Goal: Task Accomplishment & Management: Manage account settings

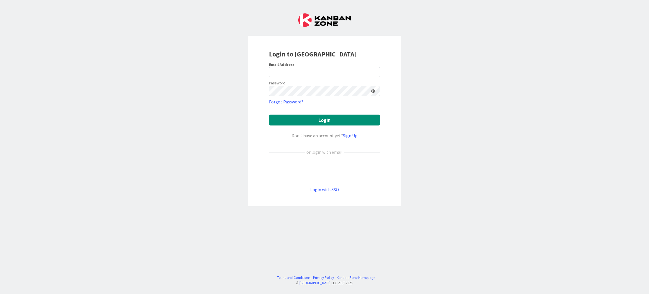
click at [64, 287] on div "Login to Kanban Zone Email Address Password Forgot Password? Login Don’t have a…" at bounding box center [324, 147] width 649 height 294
click at [315, 73] on input "email" at bounding box center [324, 72] width 111 height 10
type input "sanna.mattila@pandia.fi"
click at [269, 114] on button "Login" at bounding box center [324, 119] width 111 height 11
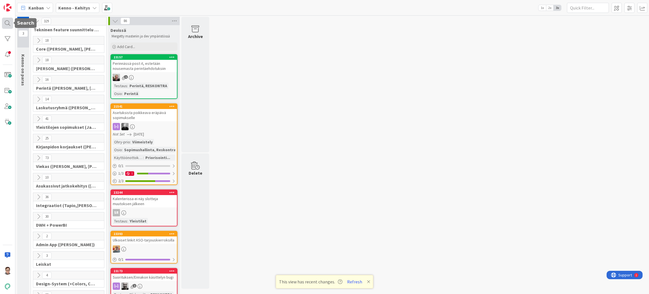
click at [6, 27] on div at bounding box center [7, 23] width 11 height 11
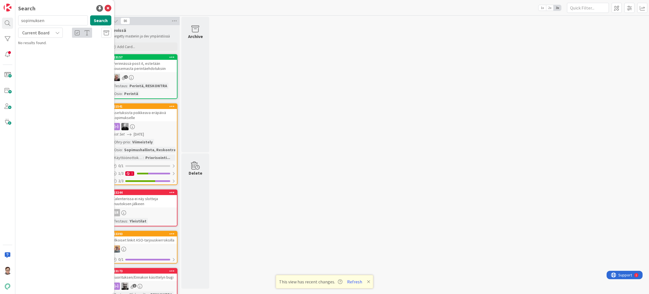
type input "sopimuksen"
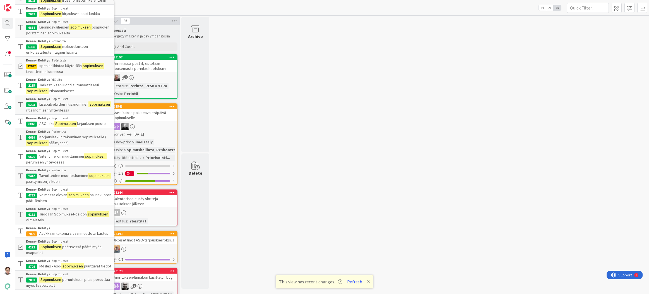
scroll to position [371, 0]
click at [355, 281] on button "Refresh" at bounding box center [354, 281] width 19 height 7
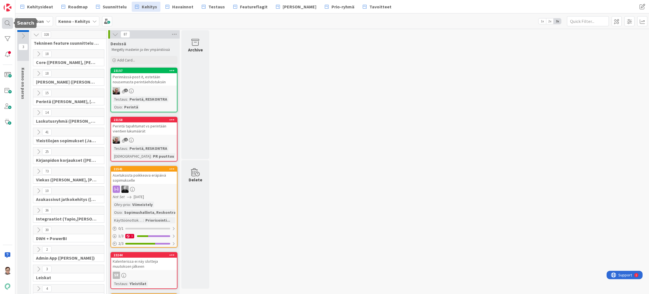
click at [6, 22] on div at bounding box center [7, 23] width 11 height 11
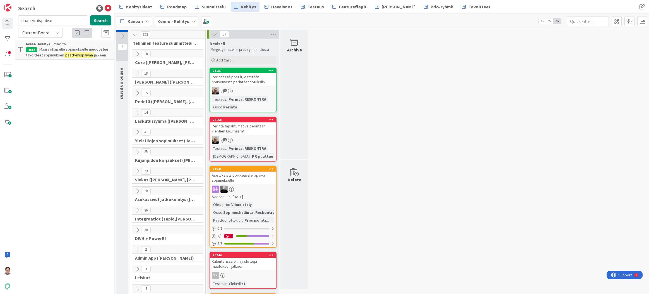
click at [45, 32] on span "Current Board" at bounding box center [35, 33] width 27 height 6
click at [43, 56] on span "All Boards" at bounding box center [50, 56] width 58 height 8
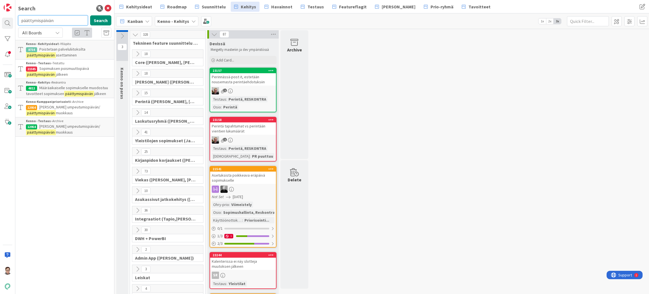
click at [57, 21] on input "päättymispäivän" at bounding box center [53, 20] width 70 height 10
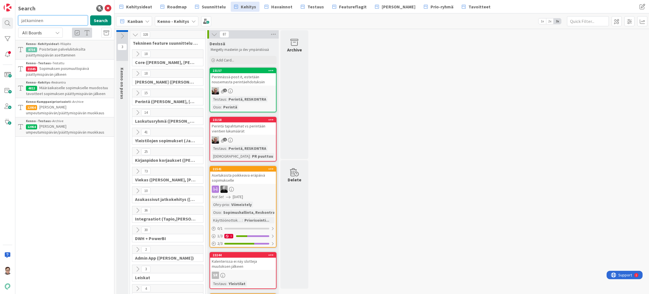
type input "jatkaminen"
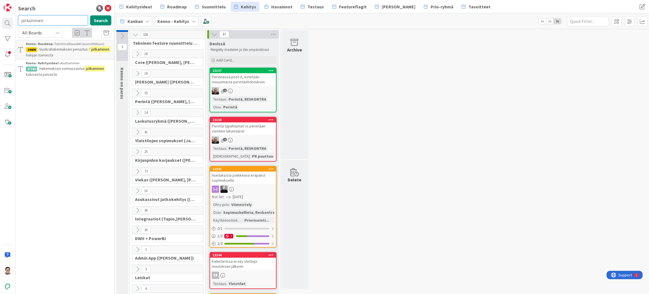
click at [58, 21] on input "jatkaminen" at bounding box center [53, 20] width 70 height 10
click at [109, 9] on icon at bounding box center [108, 8] width 7 height 7
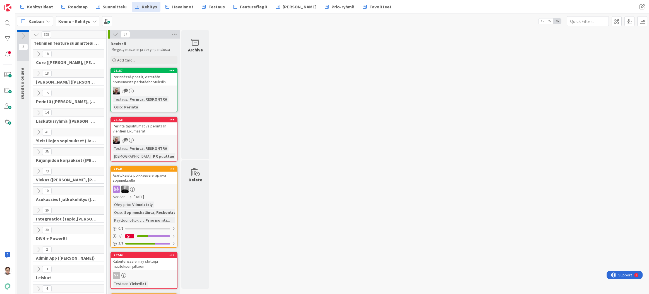
click at [44, 6] on span "Kehitysideat" at bounding box center [40, 6] width 26 height 7
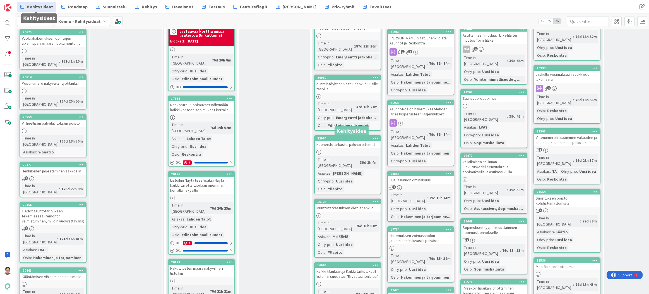
scroll to position [1786, 0]
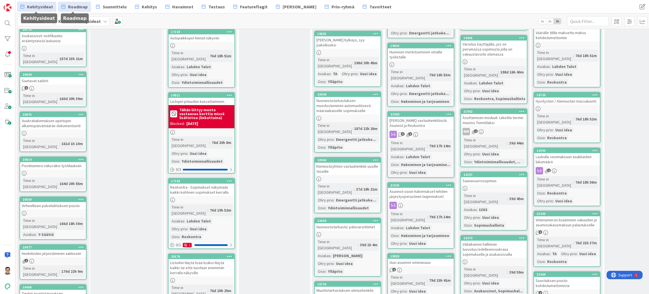
click at [82, 8] on span "Roadmap" at bounding box center [78, 6] width 20 height 7
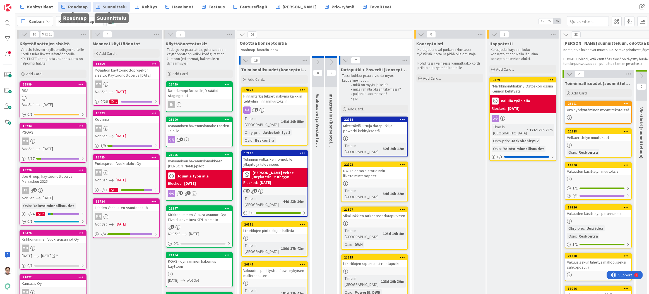
click at [115, 5] on span "Suunnittelu" at bounding box center [115, 6] width 24 height 7
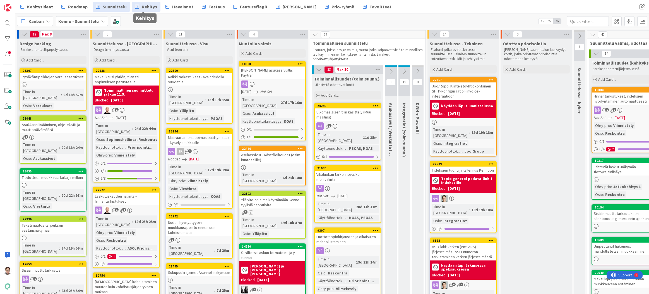
click at [150, 7] on span "Kehitys" at bounding box center [149, 6] width 15 height 7
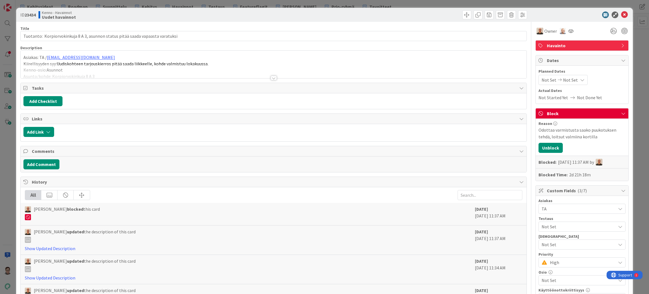
click at [274, 77] on div at bounding box center [274, 78] width 6 height 4
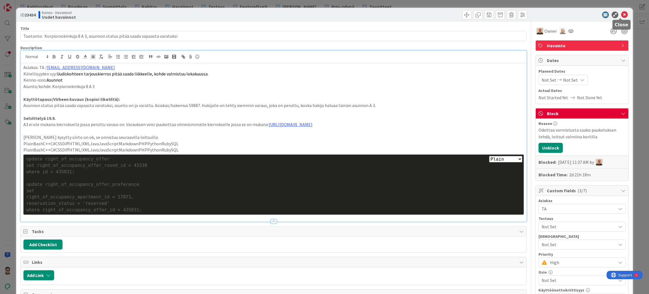
click at [623, 15] on icon at bounding box center [624, 14] width 7 height 7
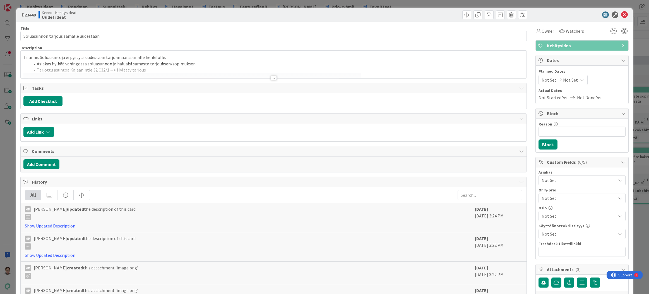
click at [270, 75] on div at bounding box center [274, 71] width 506 height 14
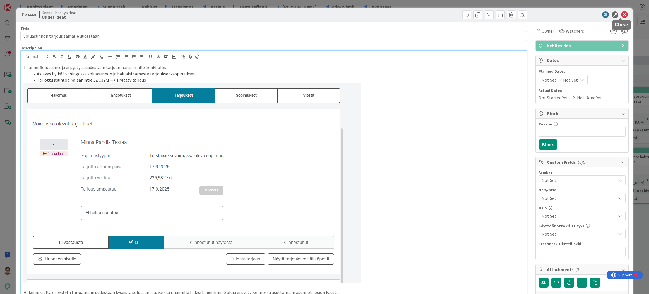
click at [621, 15] on icon at bounding box center [624, 14] width 7 height 7
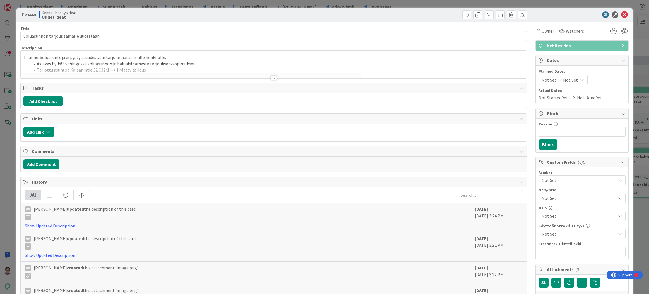
click at [271, 79] on div at bounding box center [274, 78] width 6 height 4
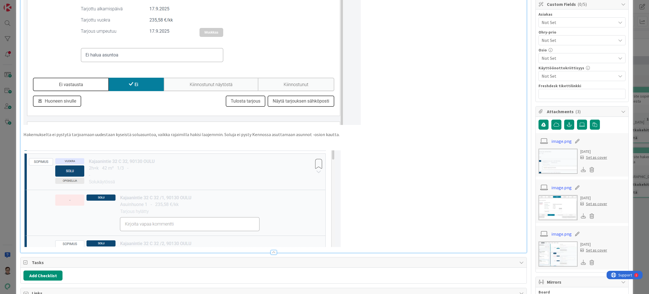
scroll to position [167, 0]
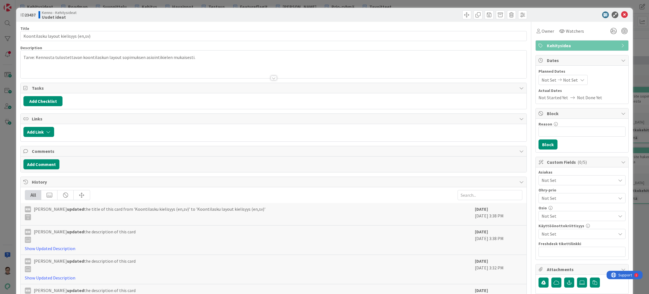
click at [270, 75] on div at bounding box center [274, 71] width 506 height 14
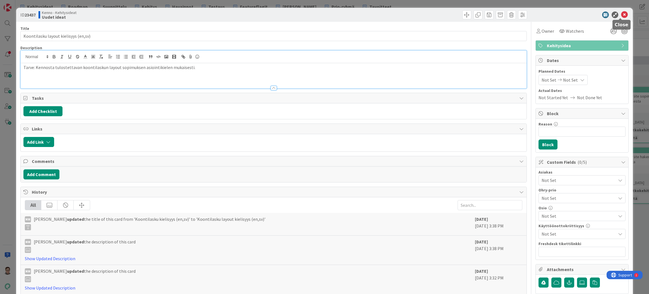
click at [622, 14] on icon at bounding box center [624, 14] width 7 height 7
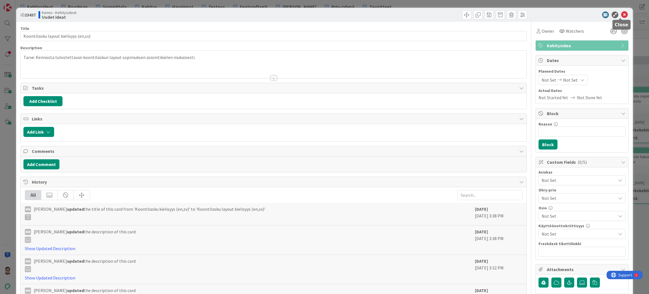
click at [621, 15] on icon at bounding box center [624, 14] width 7 height 7
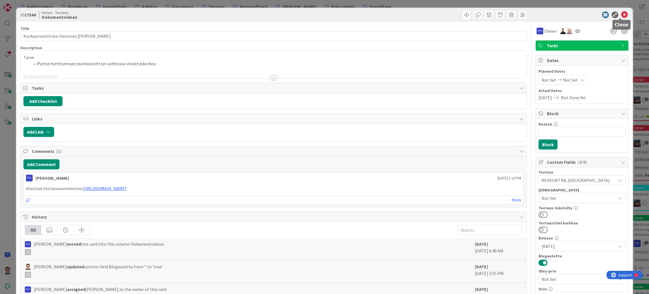
click at [621, 16] on icon at bounding box center [624, 14] width 7 height 7
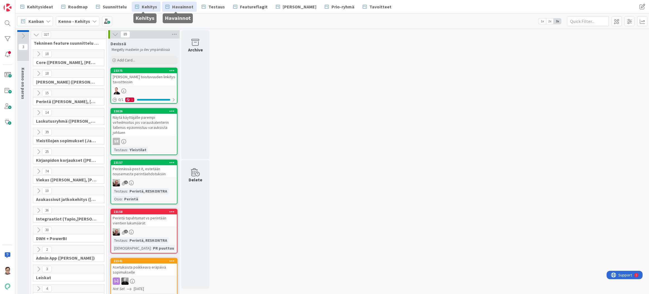
click at [185, 8] on span "Havainnot" at bounding box center [182, 6] width 21 height 7
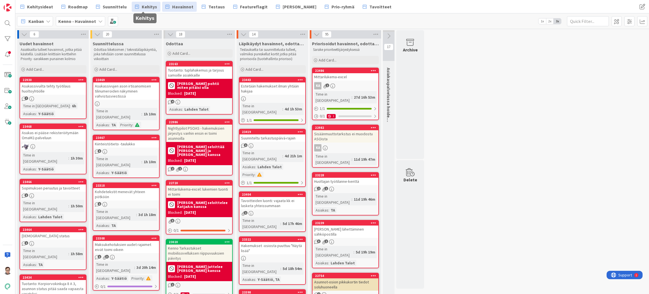
click at [147, 8] on span "Kehitys" at bounding box center [149, 6] width 15 height 7
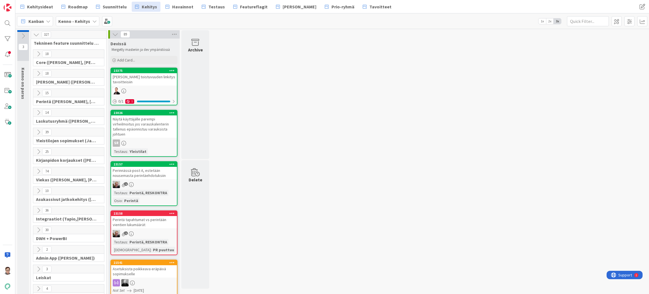
click at [39, 52] on icon at bounding box center [38, 54] width 6 height 6
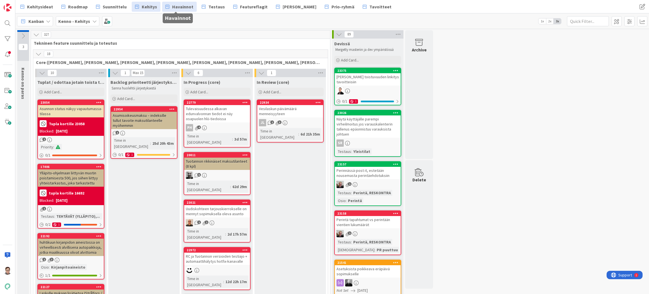
click at [178, 7] on span "Havainnot" at bounding box center [182, 6] width 21 height 7
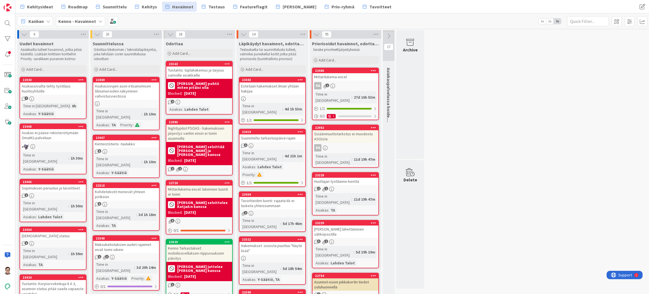
click at [375, 69] on icon at bounding box center [373, 70] width 5 height 4
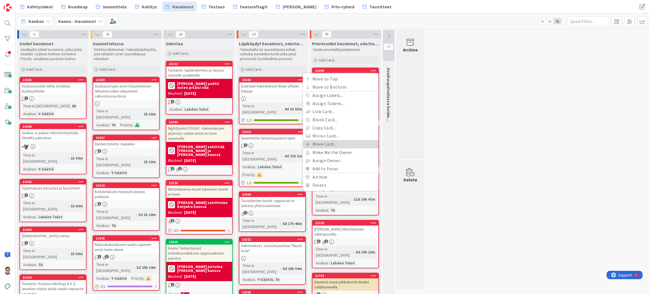
click at [327, 144] on link "Move Card..." at bounding box center [340, 144] width 75 height 8
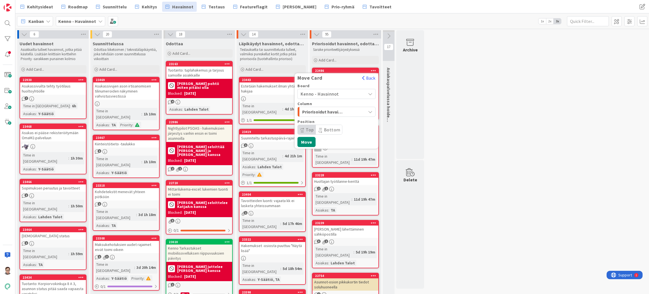
click at [328, 94] on span "Kenno - Havainnot" at bounding box center [320, 94] width 39 height 6
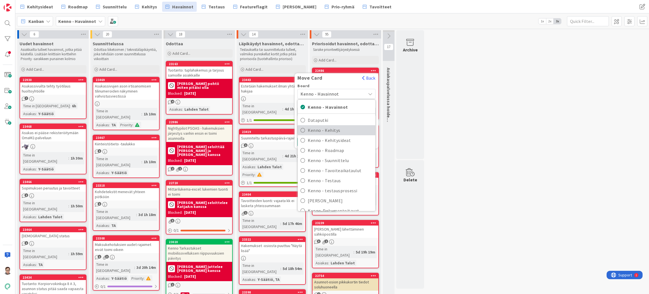
click at [329, 128] on span "Kenno - Kehitys" at bounding box center [340, 130] width 65 height 8
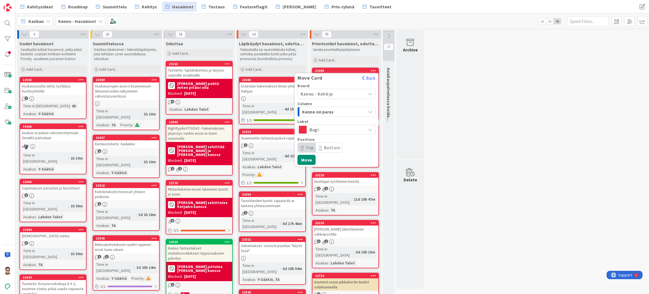
click at [329, 111] on span "Kenno on paras" at bounding box center [323, 111] width 42 height 7
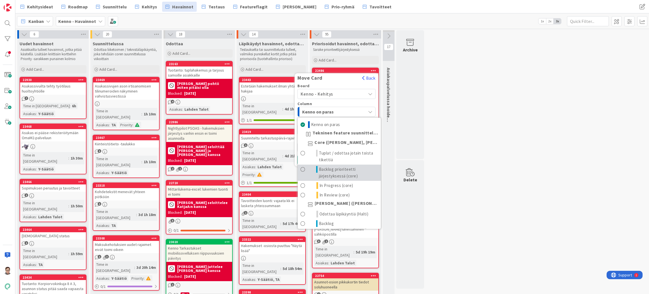
click at [335, 171] on span "Backlog prioriteetti järjestyksessä (core)" at bounding box center [348, 172] width 59 height 13
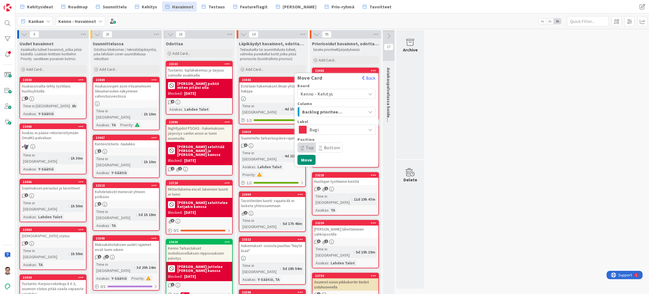
click at [332, 147] on span "Bottom" at bounding box center [332, 148] width 16 height 6
click at [306, 160] on button "Move" at bounding box center [307, 160] width 18 height 10
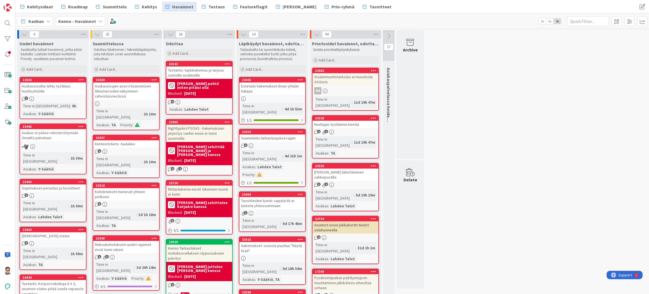
click at [372, 70] on icon at bounding box center [373, 70] width 5 height 4
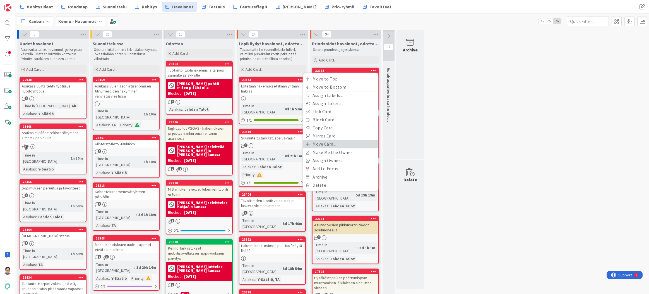
click at [319, 142] on link "Move Card..." at bounding box center [340, 144] width 75 height 8
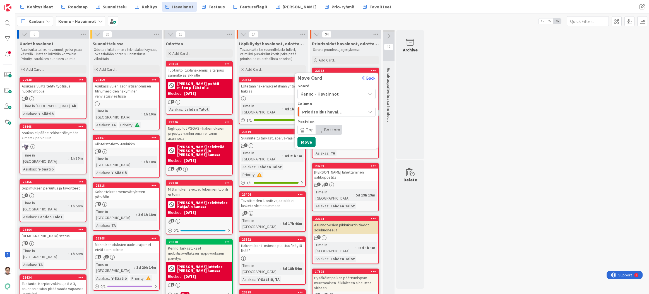
click at [331, 93] on span "Kenno - Havainnot" at bounding box center [320, 94] width 39 height 6
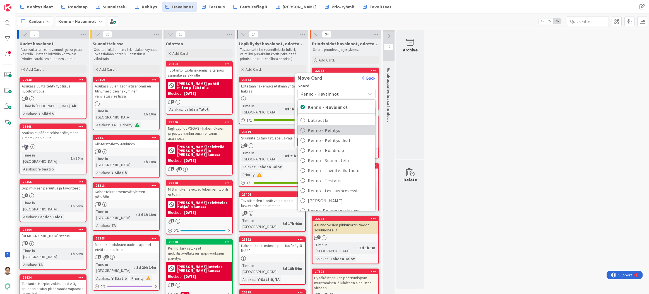
click at [330, 128] on span "Kenno - Kehitys" at bounding box center [340, 130] width 65 height 8
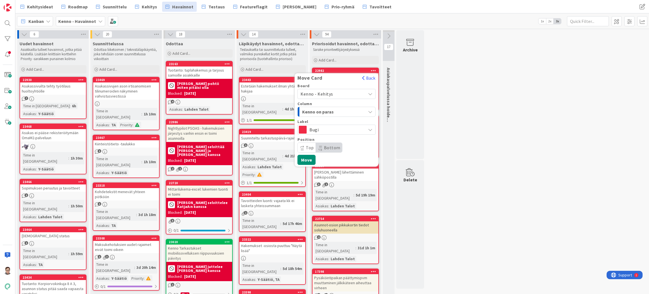
click at [330, 111] on span "Kenno on paras" at bounding box center [323, 111] width 42 height 7
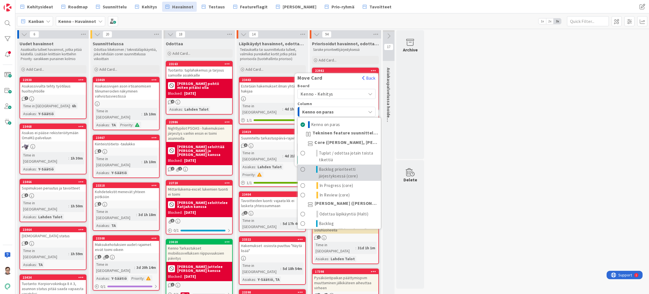
click at [332, 173] on span "Backlog prioriteetti järjestyksessä (core)" at bounding box center [348, 172] width 59 height 13
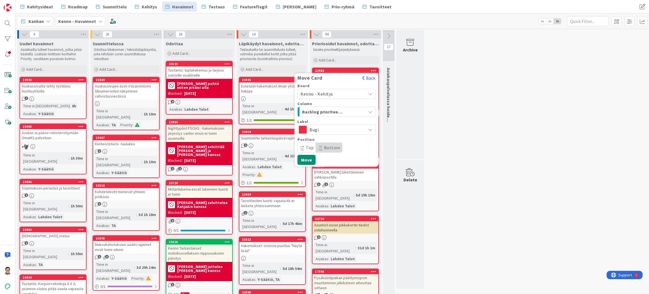
click at [333, 148] on span "Bottom" at bounding box center [332, 148] width 16 height 6
click at [307, 163] on button "Move" at bounding box center [307, 160] width 18 height 10
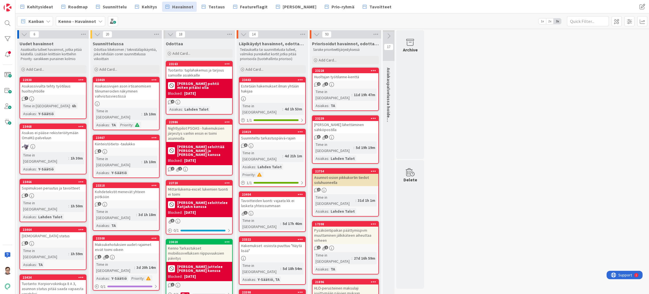
click at [374, 71] on icon at bounding box center [373, 70] width 5 height 4
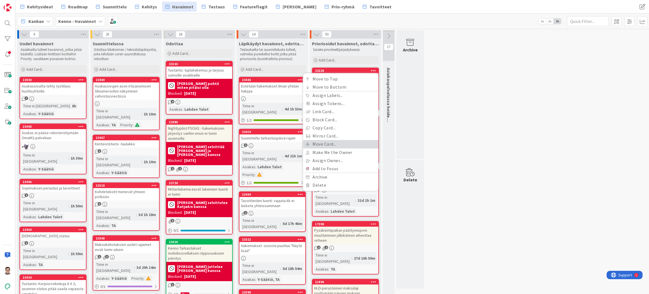
click at [322, 143] on link "Move Card..." at bounding box center [340, 144] width 75 height 8
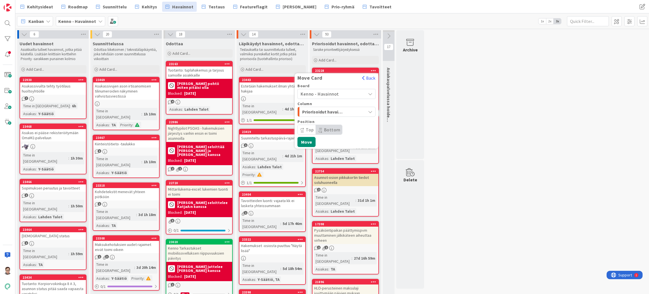
click at [329, 95] on span "Kenno - Havainnot" at bounding box center [320, 94] width 39 height 6
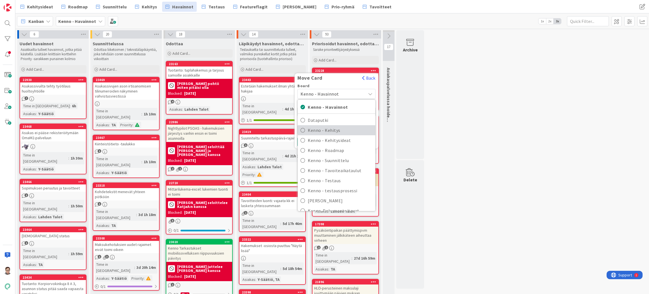
click at [325, 132] on span "Kenno - Kehitys" at bounding box center [340, 130] width 65 height 8
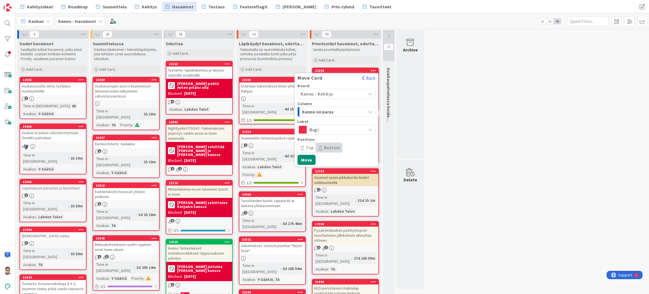
click at [326, 110] on span "Kenno on paras" at bounding box center [323, 111] width 42 height 7
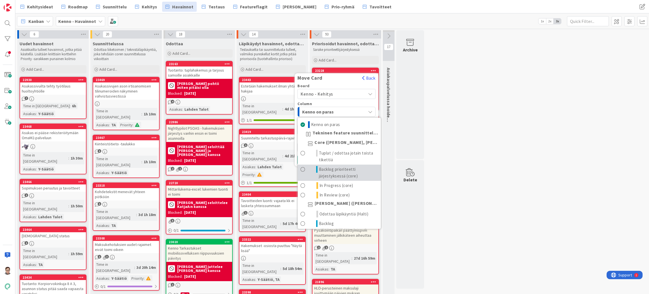
click at [332, 171] on span "Backlog prioriteetti järjestyksessä (core)" at bounding box center [348, 172] width 59 height 13
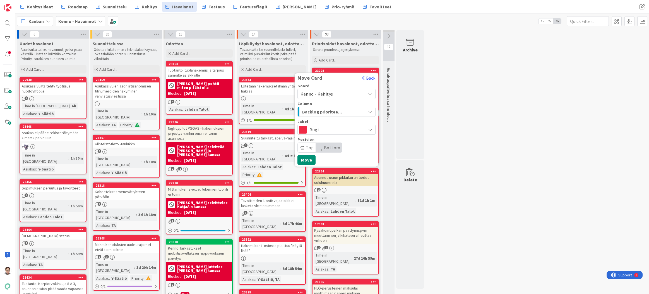
click at [332, 145] on span "Bottom" at bounding box center [332, 148] width 16 height 6
click at [309, 159] on button "Move" at bounding box center [307, 160] width 18 height 10
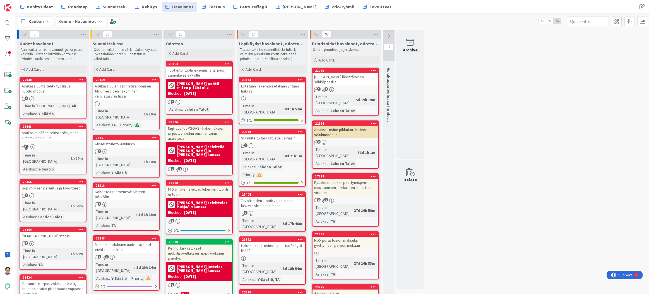
click at [374, 70] on icon at bounding box center [373, 70] width 5 height 4
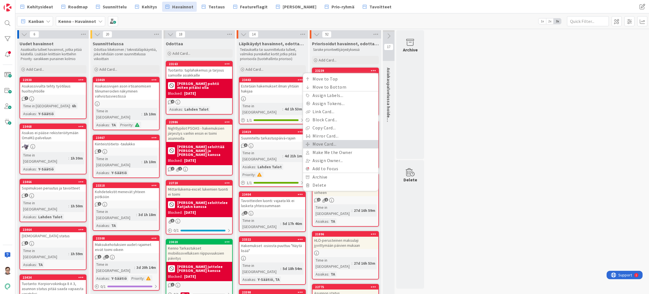
click at [324, 143] on link "Move Card..." at bounding box center [340, 144] width 75 height 8
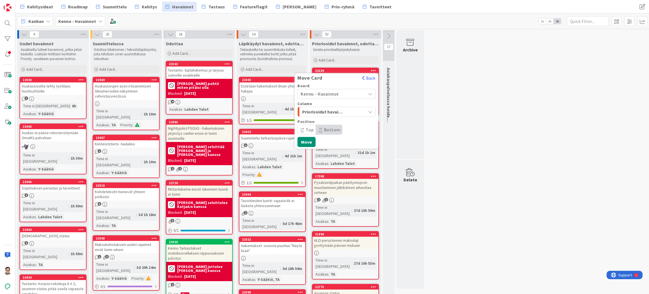
click at [331, 96] on span "Kenno - Havainnot" at bounding box center [320, 94] width 39 height 6
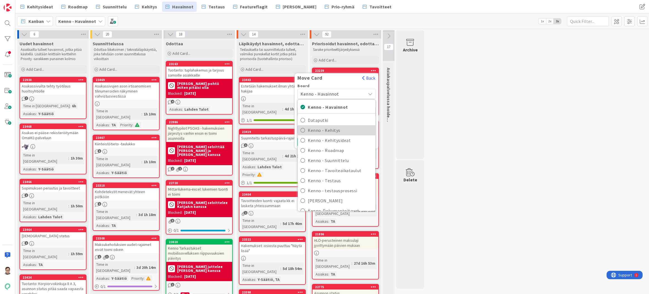
click at [331, 129] on span "Kenno - Kehitys" at bounding box center [340, 130] width 65 height 8
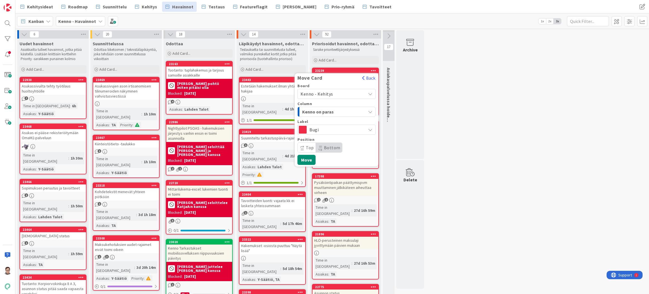
click at [334, 112] on span "Kenno on paras" at bounding box center [323, 111] width 42 height 7
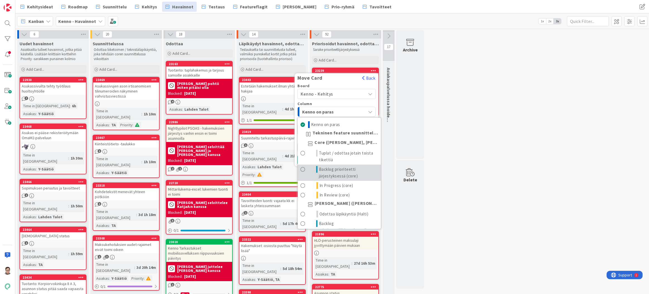
click at [330, 174] on span "Backlog prioriteetti järjestyksessä (core)" at bounding box center [348, 172] width 59 height 13
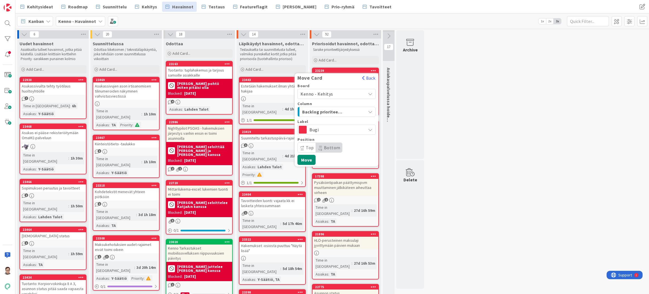
click at [332, 144] on span "Bottom" at bounding box center [329, 147] width 26 height 9
click at [308, 161] on button "Move" at bounding box center [307, 160] width 18 height 10
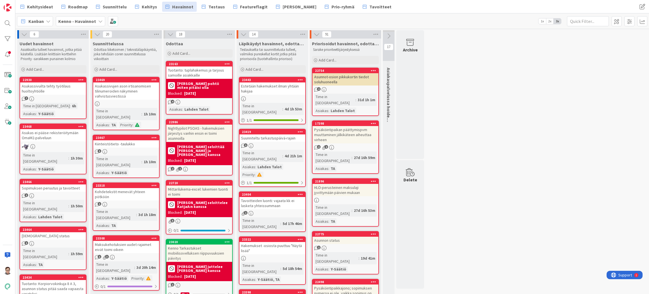
click at [280, 143] on div "1" at bounding box center [272, 145] width 66 height 5
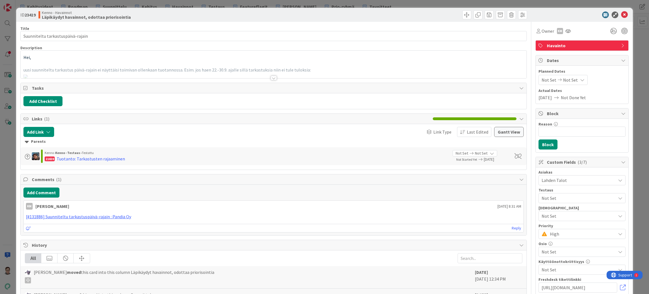
click at [563, 232] on span "High" at bounding box center [581, 234] width 63 height 8
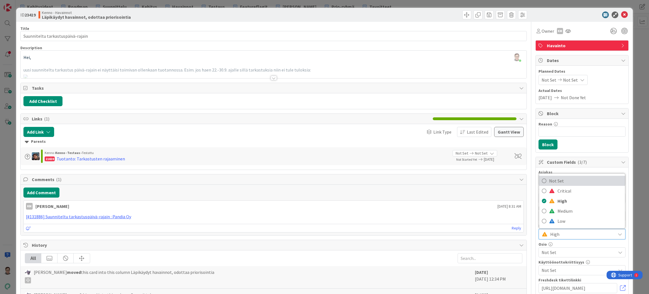
click at [560, 180] on span "Not Set" at bounding box center [585, 180] width 73 height 8
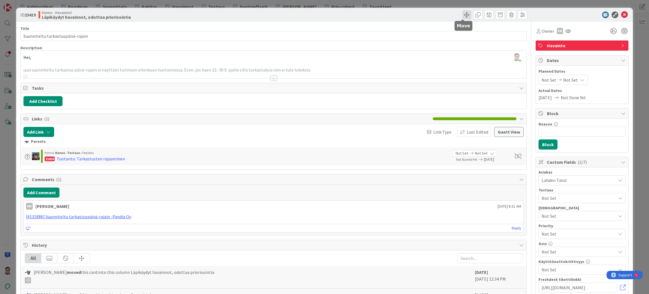
click at [463, 17] on span at bounding box center [467, 14] width 9 height 9
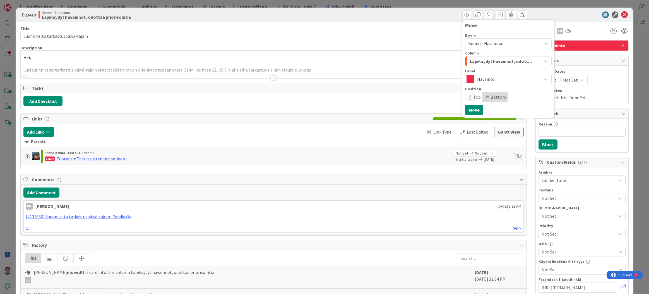
click at [484, 44] on span "Kenno - Havainnot" at bounding box center [486, 43] width 36 height 6
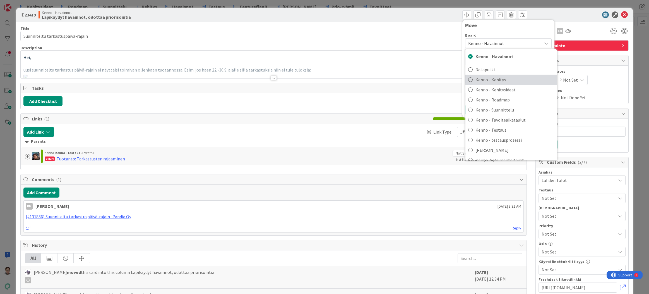
click at [491, 78] on span "Kenno - Kehitys" at bounding box center [515, 79] width 79 height 8
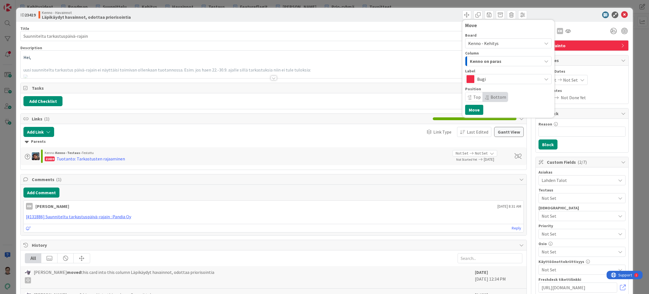
click at [494, 60] on span "Kenno on paras" at bounding box center [486, 61] width 32 height 7
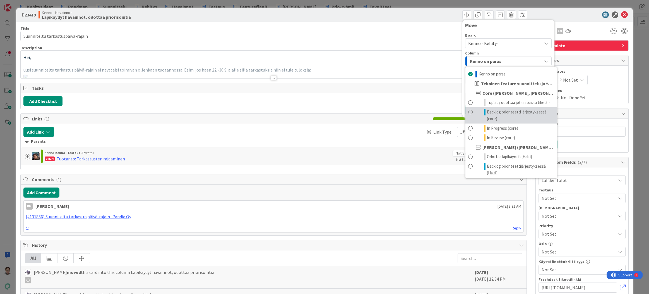
click at [499, 112] on span "Backlog prioriteetti järjestyksessä (core)" at bounding box center [520, 115] width 67 height 13
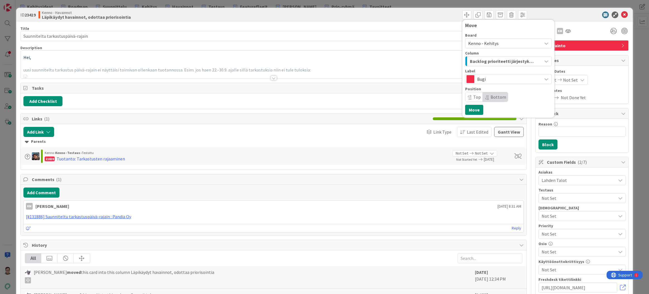
click at [473, 96] on span "Top" at bounding box center [477, 97] width 8 height 6
click at [472, 111] on button "Move" at bounding box center [474, 110] width 18 height 10
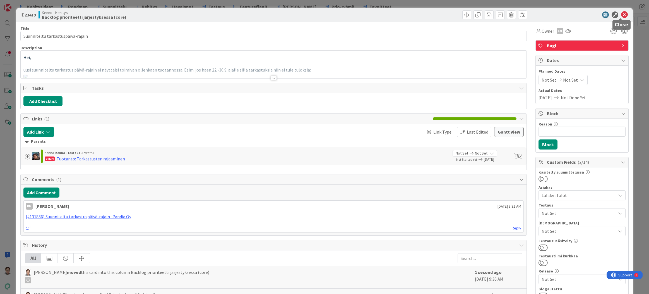
click at [622, 15] on icon at bounding box center [624, 14] width 7 height 7
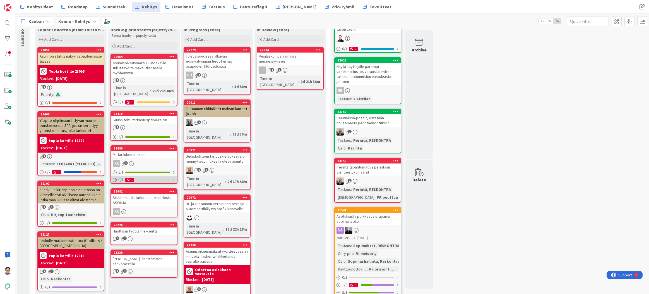
scroll to position [80, 0]
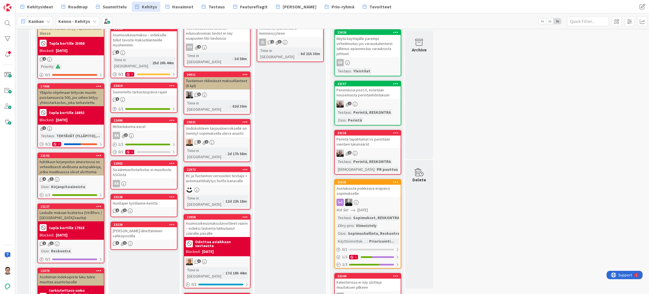
click at [145, 166] on div "Sisäänmuuttotarkstus ei muodostu ASOista" at bounding box center [144, 172] width 66 height 12
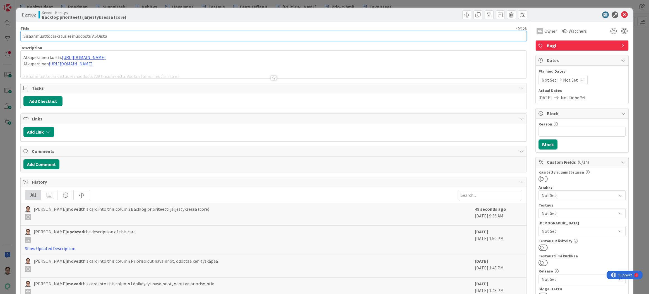
click at [57, 35] on input "Sisäänmuuttotarkstus ei muodostu ASOista" at bounding box center [273, 36] width 507 height 10
type input "Sisäänmuuttotarkastus ei muodostu ASOista"
click at [182, 18] on div "Kenno - Kehitys Backlog prioriteetti järjestyksessä (core)" at bounding box center [156, 14] width 234 height 9
click at [621, 14] on icon at bounding box center [624, 14] width 7 height 7
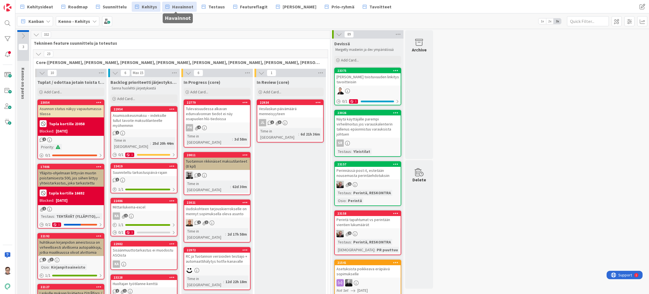
click at [174, 6] on span "Havainnot" at bounding box center [182, 6] width 21 height 7
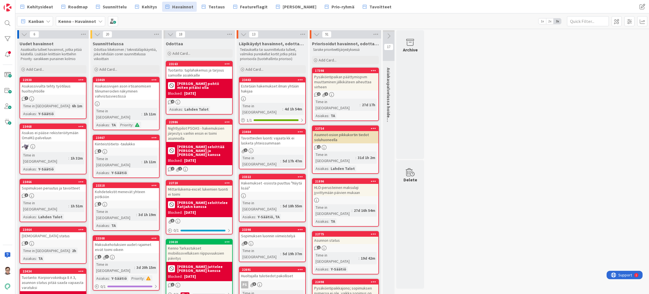
click at [374, 70] on icon at bounding box center [373, 70] width 5 height 4
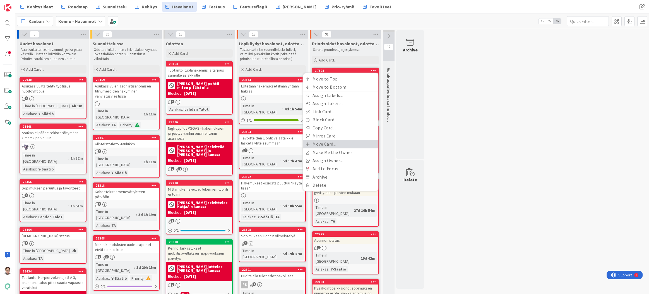
click at [325, 145] on link "Move Card..." at bounding box center [340, 144] width 75 height 8
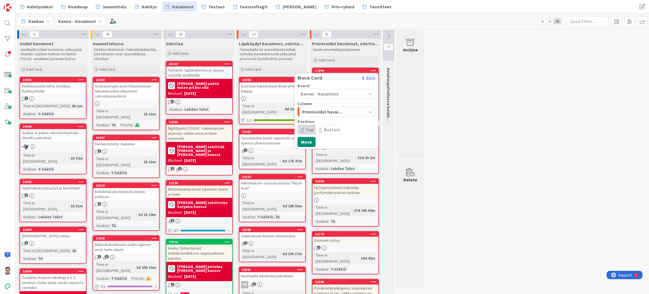
click at [330, 94] on span "Kenno - Havainnot" at bounding box center [320, 94] width 39 height 6
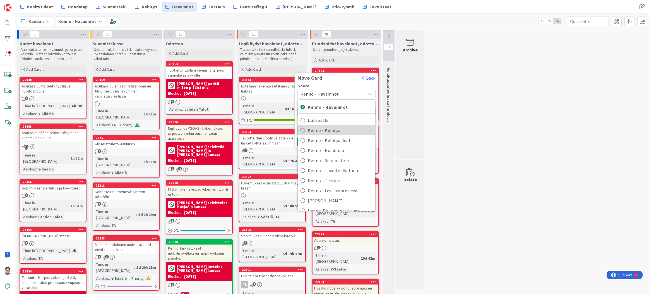
click at [329, 130] on span "Kenno - Kehitys" at bounding box center [340, 130] width 65 height 8
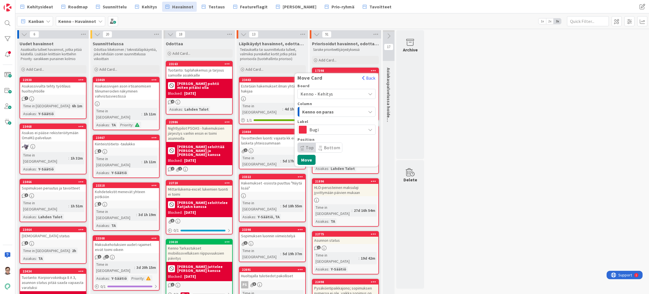
click at [330, 112] on span "Kenno on paras" at bounding box center [323, 111] width 42 height 7
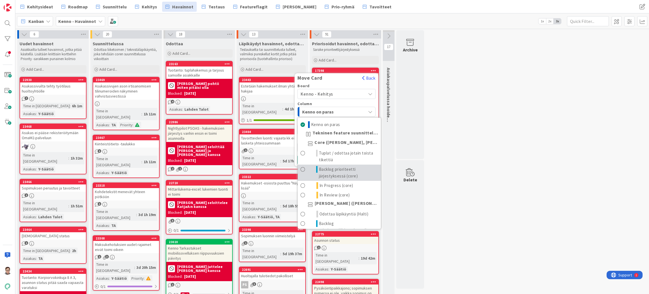
click at [333, 172] on span "Backlog prioriteetti järjestyksessä (core)" at bounding box center [348, 172] width 59 height 13
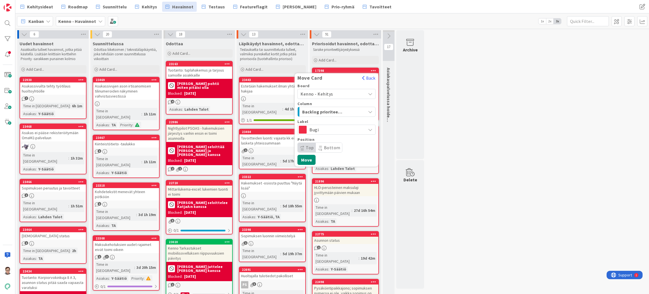
click at [330, 148] on span "Bottom" at bounding box center [332, 148] width 16 height 6
click at [308, 160] on button "Move" at bounding box center [307, 160] width 18 height 10
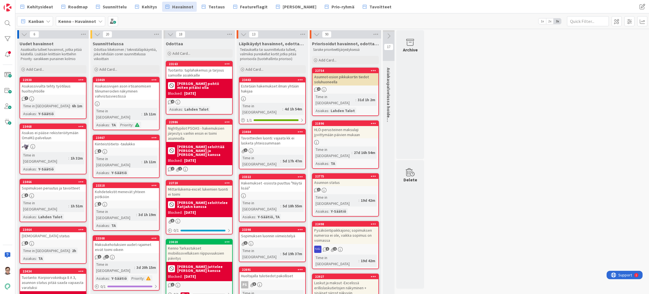
click at [373, 70] on icon at bounding box center [373, 70] width 5 height 4
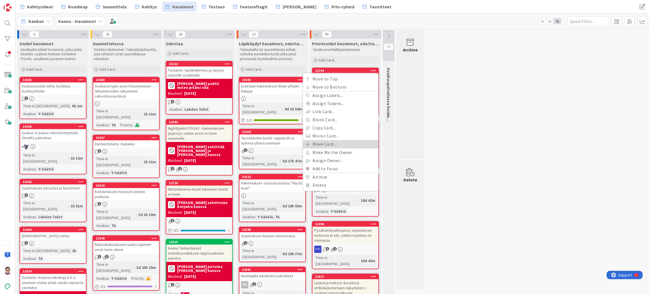
click at [326, 143] on link "Move Card..." at bounding box center [340, 144] width 75 height 8
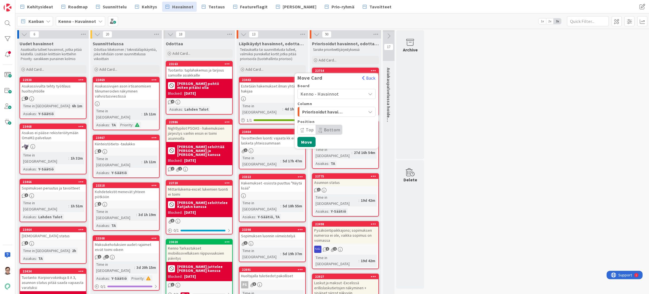
click at [338, 93] on span "Kenno - Havainnot" at bounding box center [332, 94] width 63 height 8
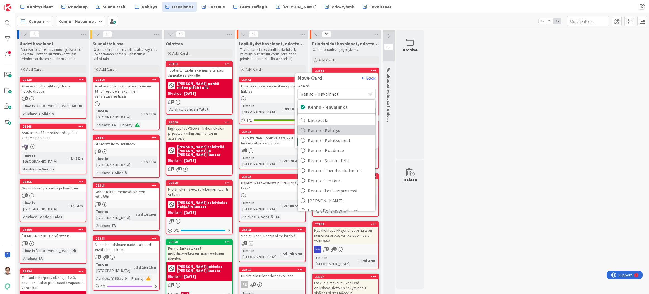
click at [333, 129] on span "Kenno - Kehitys" at bounding box center [340, 130] width 65 height 8
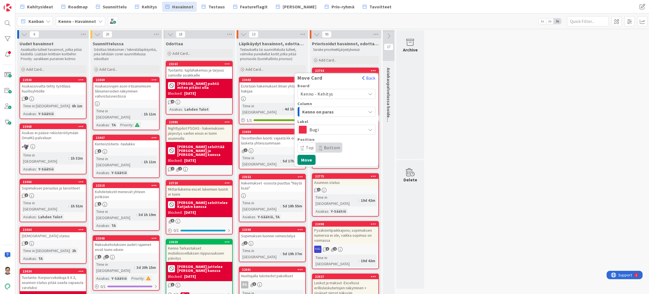
click at [332, 111] on span "Kenno on paras" at bounding box center [323, 111] width 42 height 7
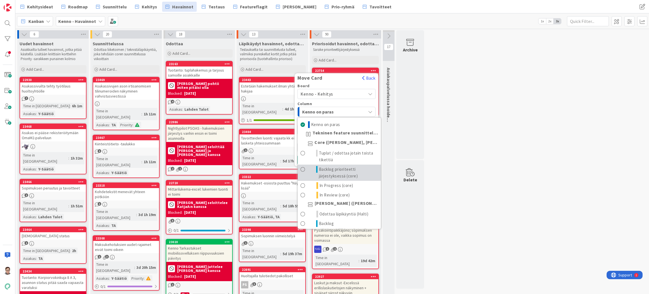
click at [337, 171] on span "Backlog prioriteetti järjestyksessä (core)" at bounding box center [348, 172] width 59 height 13
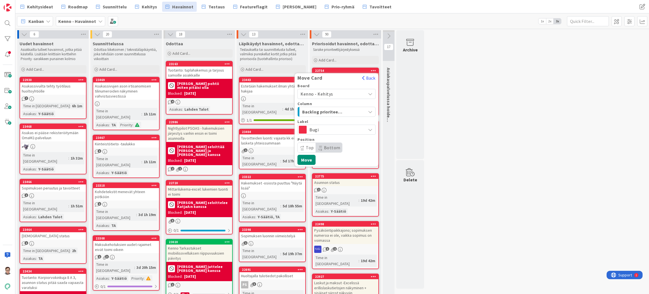
click at [327, 147] on span "Bottom" at bounding box center [332, 148] width 16 height 6
click at [309, 159] on button "Move" at bounding box center [307, 160] width 18 height 10
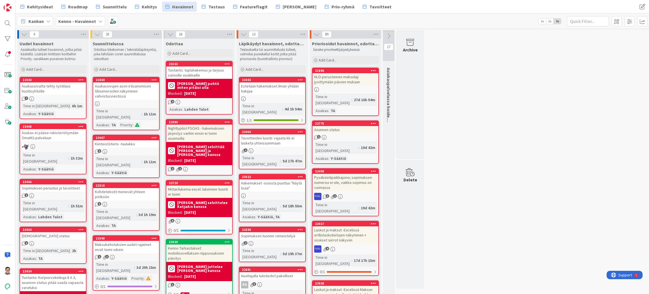
click at [374, 71] on icon at bounding box center [373, 70] width 5 height 4
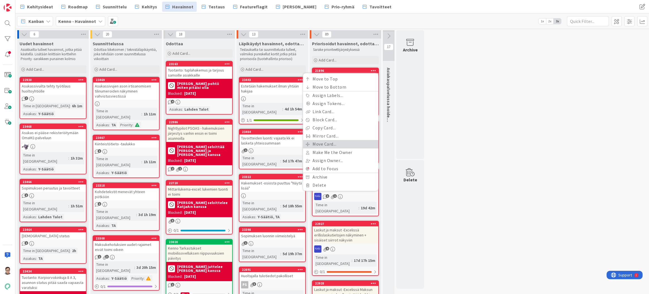
click at [330, 144] on link "Move Card..." at bounding box center [340, 144] width 75 height 8
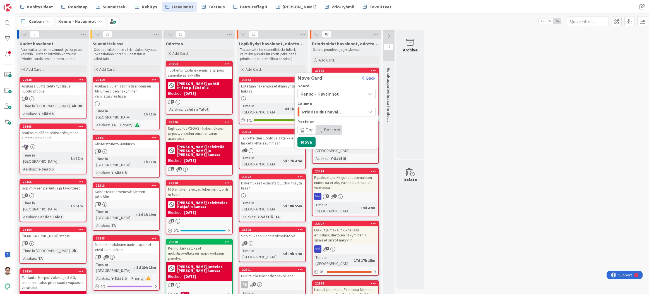
click at [334, 94] on span "Kenno - Havainnot" at bounding box center [320, 94] width 39 height 6
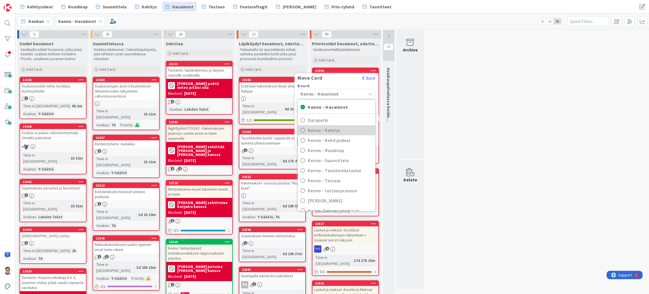
click at [333, 130] on span "Kenno - Kehitys" at bounding box center [340, 130] width 65 height 8
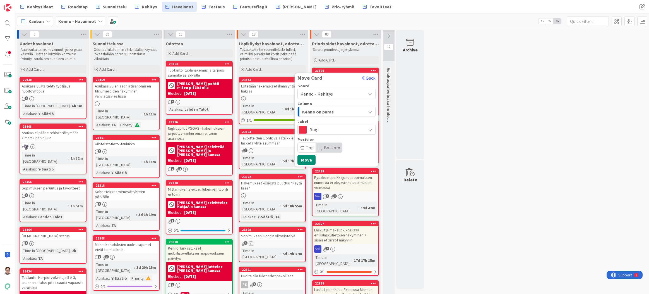
click at [333, 112] on span "Kenno on paras" at bounding box center [323, 111] width 42 height 7
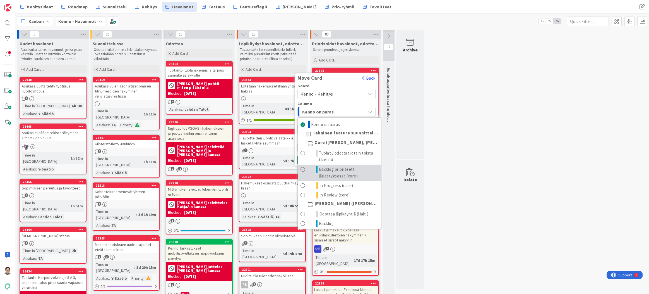
click at [332, 171] on span "Backlog prioriteetti järjestyksessä (core)" at bounding box center [348, 172] width 59 height 13
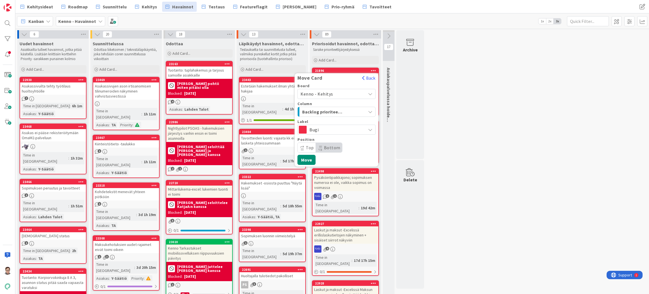
click at [326, 147] on span "Bottom" at bounding box center [332, 148] width 16 height 6
click at [308, 158] on button "Move" at bounding box center [307, 160] width 18 height 10
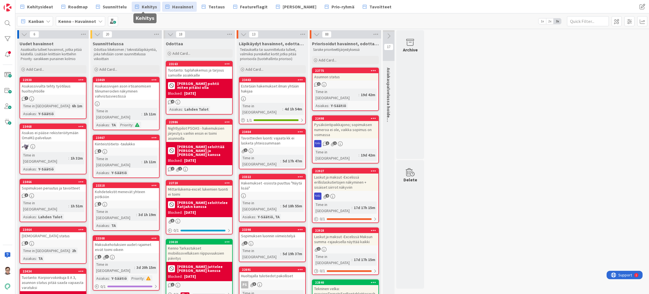
click at [143, 8] on span "Kehitys" at bounding box center [149, 6] width 15 height 7
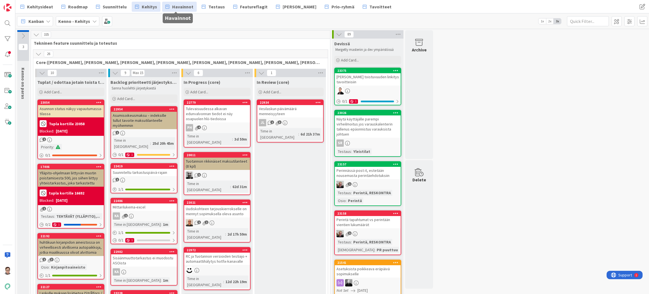
click at [183, 9] on span "Havainnot" at bounding box center [182, 6] width 21 height 7
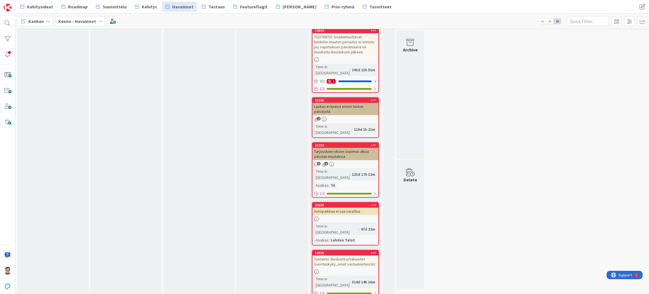
scroll to position [1563, 0]
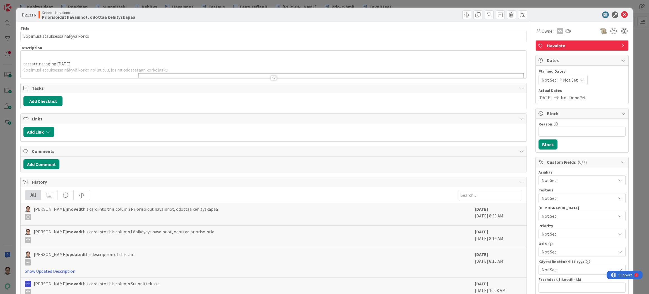
click at [271, 75] on div at bounding box center [273, 75] width 507 height 6
click at [272, 79] on div at bounding box center [274, 78] width 6 height 4
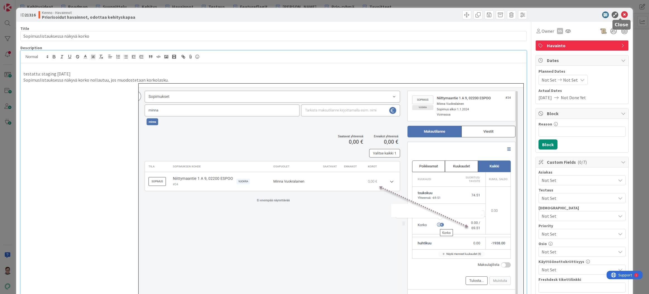
click at [621, 15] on icon at bounding box center [624, 14] width 7 height 7
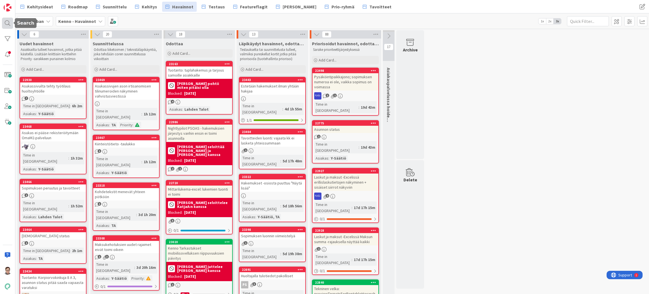
click at [8, 24] on div at bounding box center [7, 23] width 11 height 11
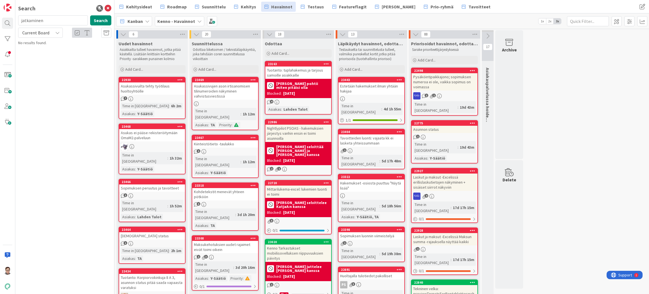
click at [52, 21] on input "jatkaminen" at bounding box center [53, 20] width 70 height 10
type input "korko"
click at [67, 48] on div "Kenno - Havainnot › Priorisoidut havainnot, odottaa kehityskapaa" at bounding box center [68, 46] width 85 height 10
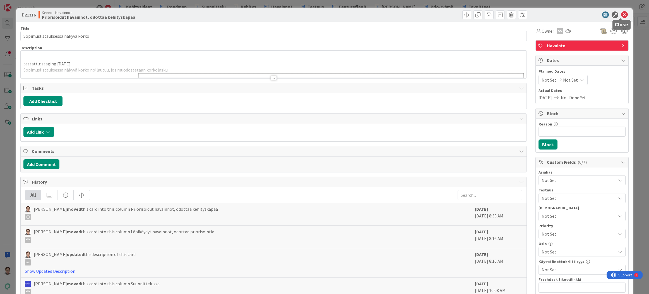
click at [621, 18] on icon at bounding box center [624, 14] width 7 height 7
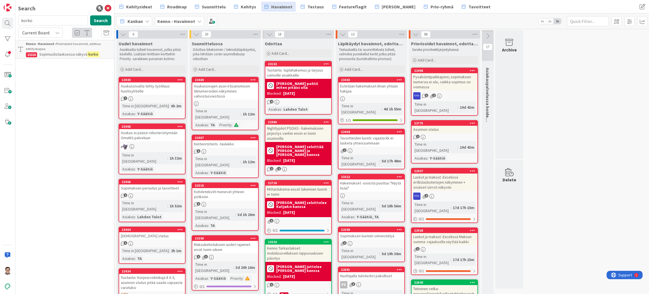
click at [36, 32] on span "Current Board" at bounding box center [35, 33] width 27 height 6
click at [32, 58] on span "All Boards" at bounding box center [50, 56] width 58 height 8
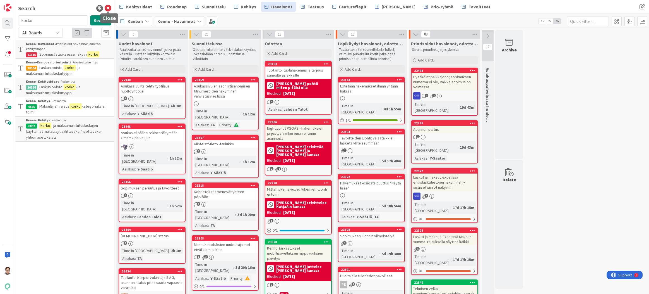
click at [107, 9] on icon at bounding box center [108, 8] width 7 height 7
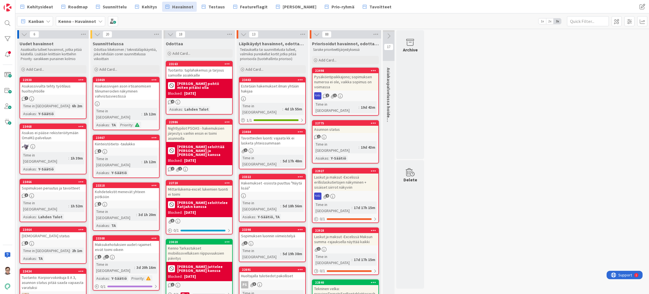
drag, startPoint x: 463, startPoint y: 286, endPoint x: 463, endPoint y: 290, distance: 3.4
drag, startPoint x: 7, startPoint y: 24, endPoint x: 14, endPoint y: 23, distance: 7.3
click at [7, 24] on div at bounding box center [7, 23] width 11 height 11
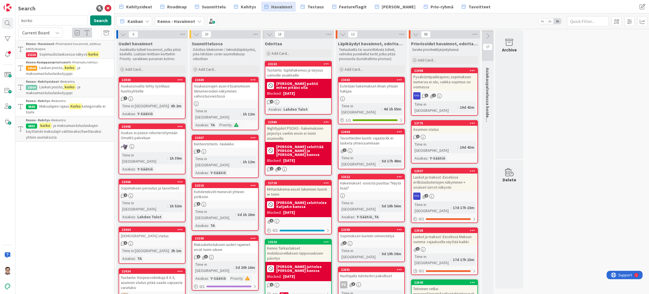
click at [46, 20] on input "korko" at bounding box center [53, 20] width 70 height 10
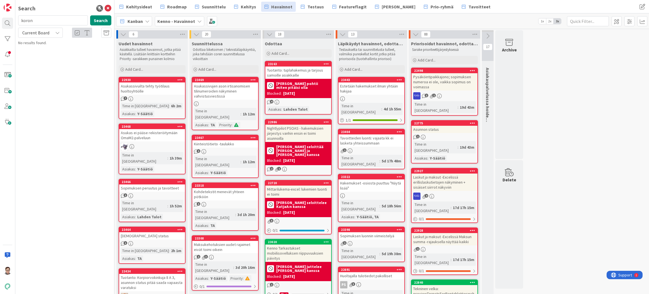
click at [43, 34] on span "Current Board" at bounding box center [35, 33] width 27 height 6
click at [40, 56] on span "All Boards" at bounding box center [50, 56] width 58 height 8
click at [40, 18] on input "koron" at bounding box center [53, 20] width 70 height 10
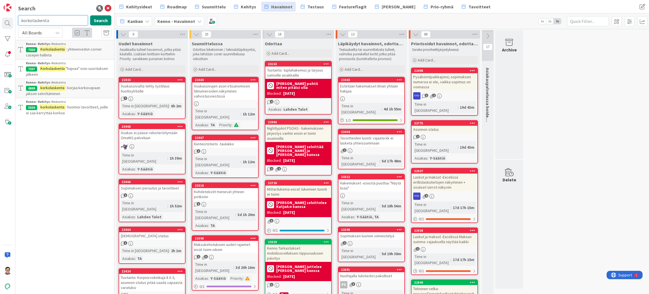
click at [54, 20] on input "korkolaskenta" at bounding box center [53, 20] width 70 height 10
type input "korkolasku"
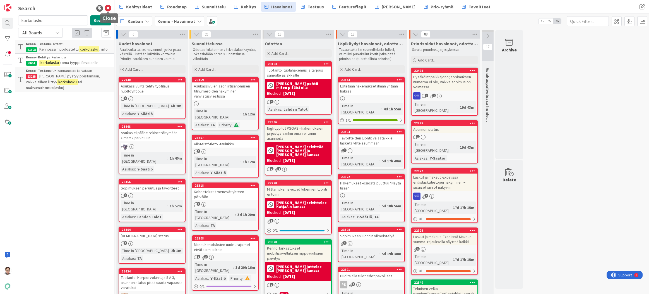
click at [109, 9] on icon at bounding box center [108, 8] width 7 height 7
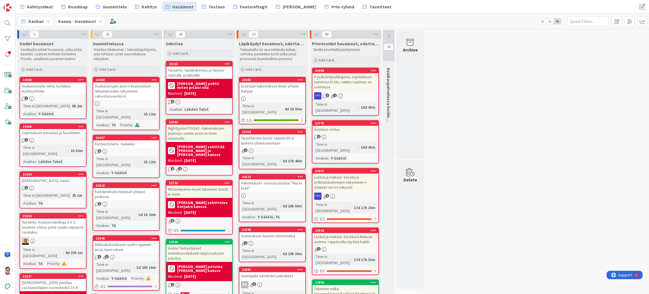
drag, startPoint x: 528, startPoint y: 289, endPoint x: 524, endPoint y: 292, distance: 5.5
click at [142, 5] on span "Kehitys" at bounding box center [149, 6] width 15 height 7
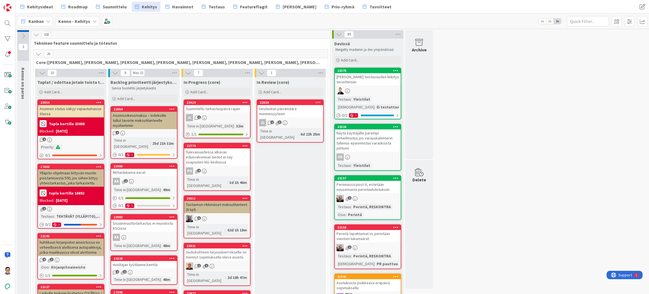
drag, startPoint x: 5, startPoint y: 22, endPoint x: 12, endPoint y: 22, distance: 7.3
click at [5, 22] on div at bounding box center [7, 23] width 11 height 11
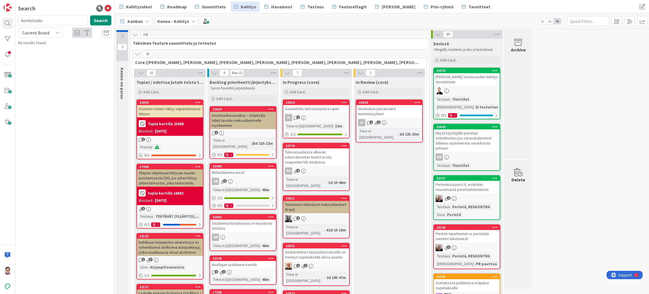
click at [44, 19] on input "korkolasku" at bounding box center [53, 20] width 70 height 10
click at [39, 34] on span "Current Board" at bounding box center [35, 33] width 27 height 6
click at [42, 54] on span "All Boards" at bounding box center [50, 56] width 58 height 8
click at [67, 47] on span "Virheilmossa viitataan poistettuihin kenttiin" at bounding box center [75, 49] width 72 height 5
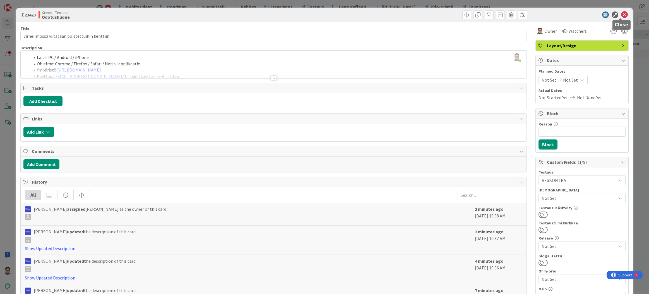
click at [621, 16] on icon at bounding box center [624, 14] width 7 height 7
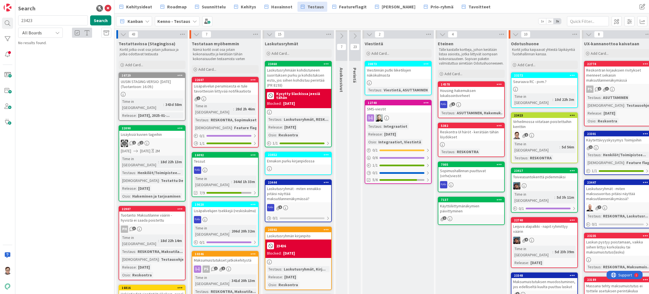
click at [82, 285] on div "Search 23423 Search All Boards Current Board All Boards No results found." at bounding box center [64, 147] width 99 height 294
click at [39, 21] on input "23423" at bounding box center [53, 20] width 70 height 10
click at [36, 32] on span "All Boards" at bounding box center [32, 33] width 20 height 6
click at [38, 57] on span "All Boards" at bounding box center [50, 56] width 58 height 8
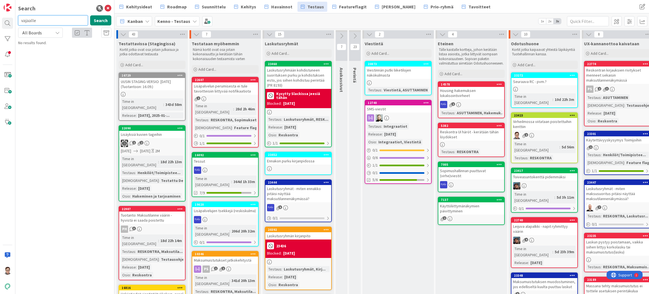
click at [41, 21] on input "vajaalle" at bounding box center [53, 20] width 70 height 10
click at [50, 20] on input "kuukaudelle" at bounding box center [53, 20] width 70 height 10
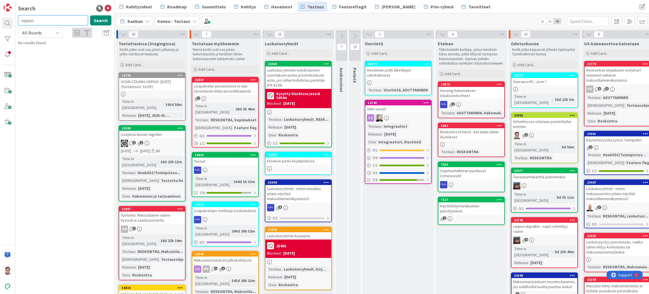
click at [50, 20] on input "vajaan" at bounding box center [53, 20] width 70 height 10
type input "kuukauden"
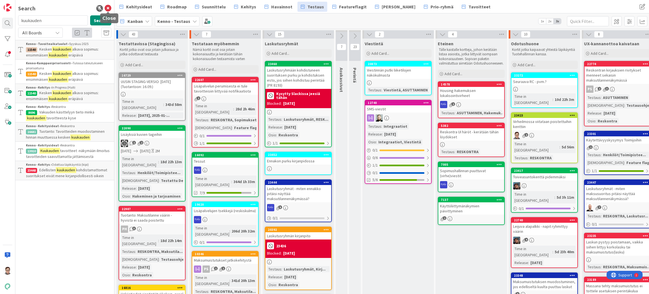
click at [108, 10] on icon at bounding box center [108, 8] width 7 height 7
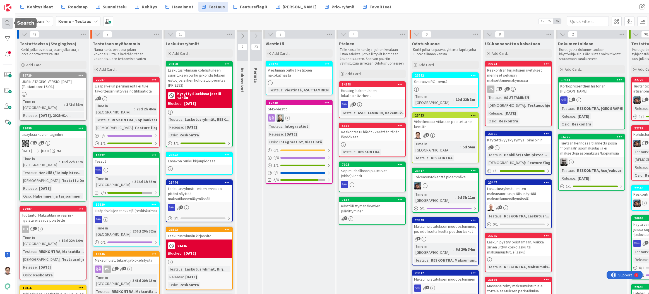
click at [6, 24] on div at bounding box center [7, 23] width 11 height 11
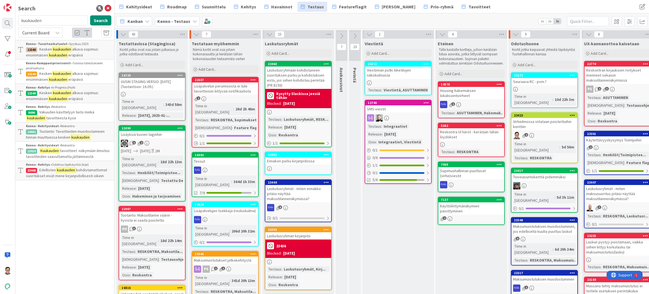
click at [52, 21] on input "kuukauden" at bounding box center [53, 20] width 70 height 10
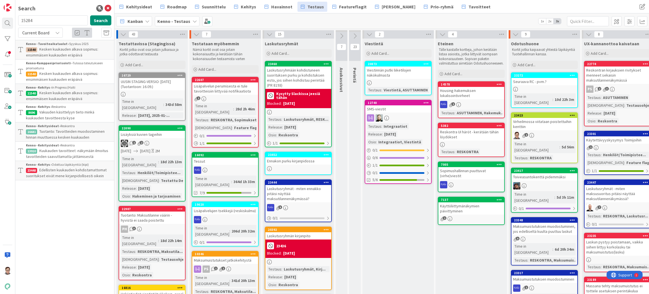
type input "15284"
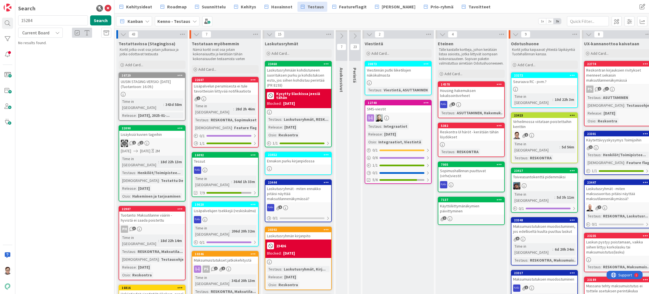
click at [36, 36] on span "Current Board" at bounding box center [35, 33] width 29 height 8
click at [39, 57] on span "All Boards" at bounding box center [50, 56] width 58 height 8
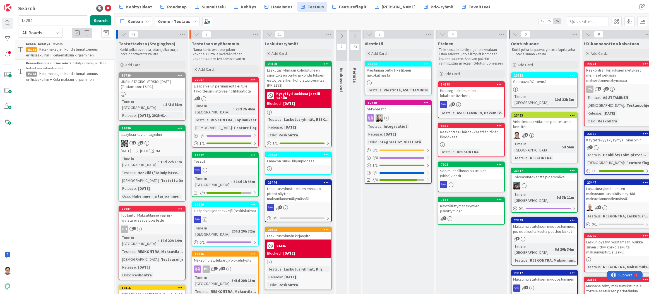
click at [29, 161] on div "Search 15284 Search All Boards Current Board All Boards Kenno - Kehitys › Devis…" at bounding box center [64, 147] width 99 height 294
click at [109, 8] on icon at bounding box center [108, 8] width 7 height 7
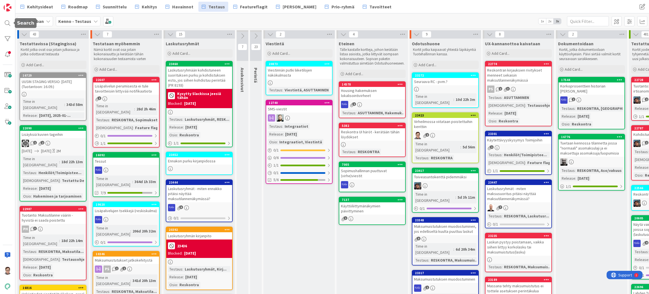
drag, startPoint x: 8, startPoint y: 22, endPoint x: 20, endPoint y: 20, distance: 12.2
click at [8, 22] on div at bounding box center [7, 23] width 11 height 11
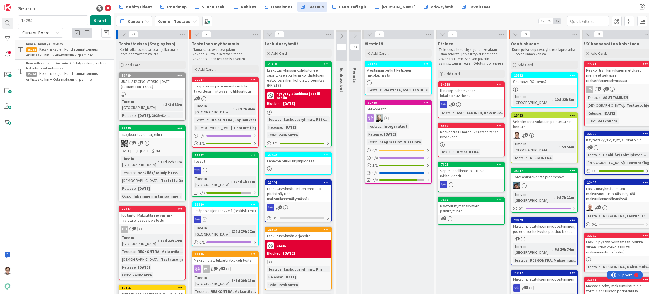
click at [39, 18] on input "15284" at bounding box center [53, 20] width 70 height 10
click at [44, 31] on span "Current Board" at bounding box center [35, 33] width 27 height 6
click at [35, 55] on span "All Boards" at bounding box center [50, 56] width 58 height 8
click at [35, 21] on input "piilota" at bounding box center [53, 20] width 70 height 10
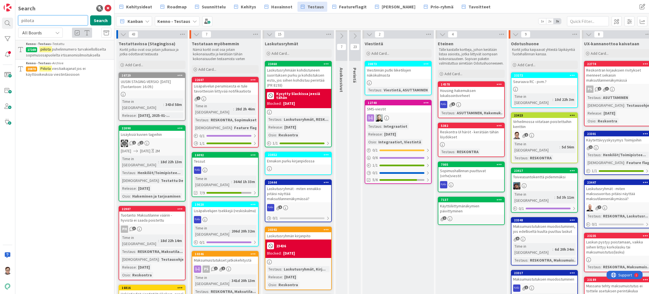
click at [35, 21] on input "piilota" at bounding box center [53, 20] width 70 height 10
type input "excel"
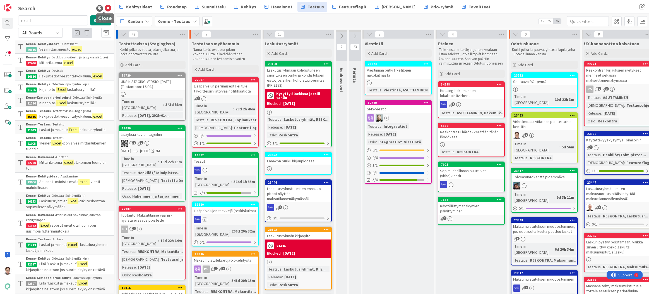
click at [105, 8] on icon at bounding box center [108, 8] width 7 height 7
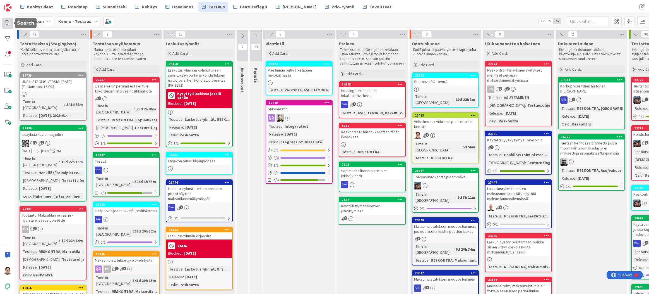
click at [5, 23] on div at bounding box center [7, 23] width 11 height 11
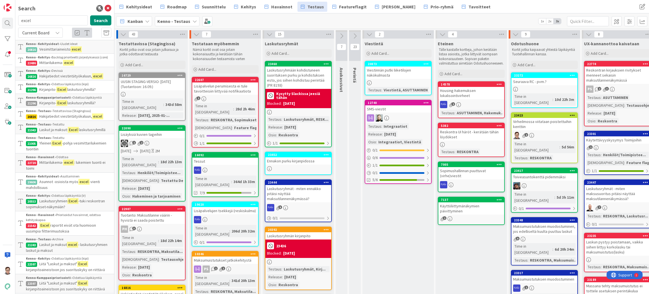
click at [42, 21] on input "excel" at bounding box center [53, 20] width 70 height 10
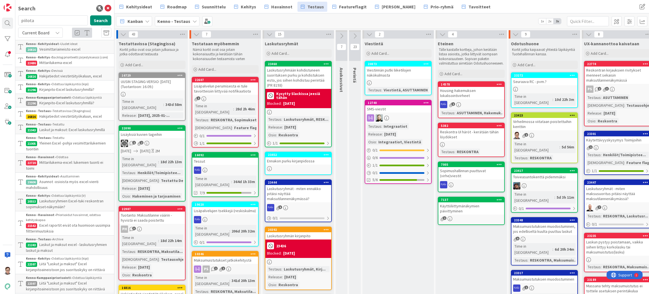
type input "piilota"
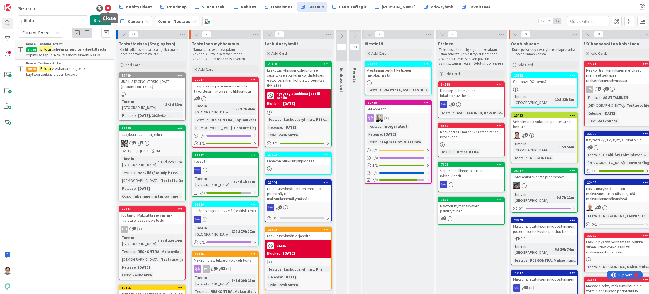
click at [108, 7] on icon at bounding box center [108, 8] width 7 height 7
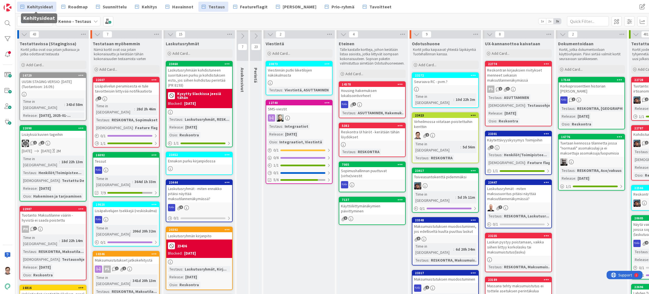
click at [46, 5] on span "Kehitysideat" at bounding box center [40, 6] width 26 height 7
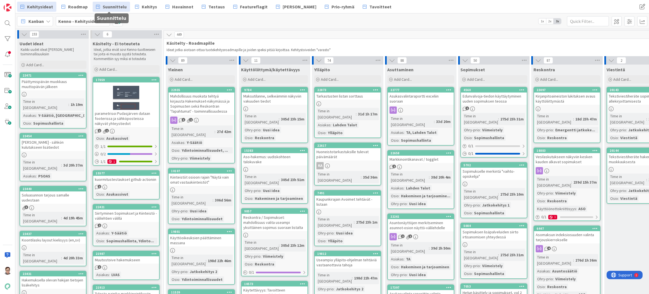
click at [112, 6] on span "Suunnittelu" at bounding box center [115, 6] width 24 height 7
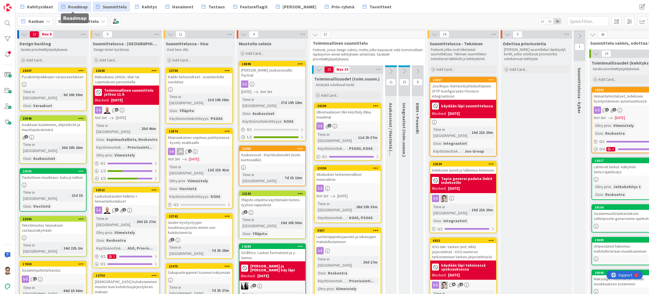
click at [74, 6] on span "Roadmap" at bounding box center [78, 6] width 20 height 7
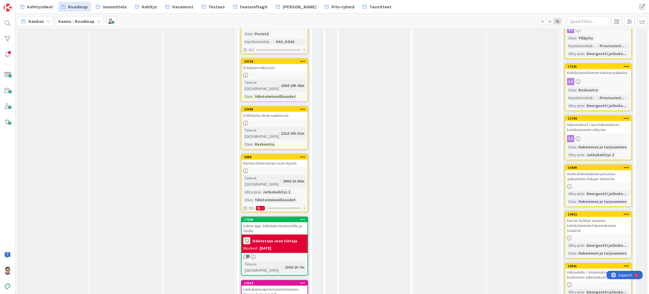
scroll to position [485, 0]
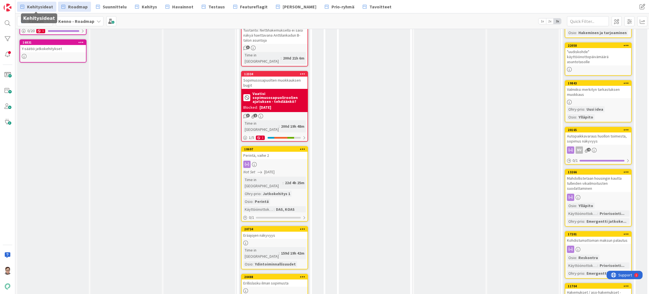
click at [37, 8] on span "Kehitysideat" at bounding box center [40, 6] width 26 height 7
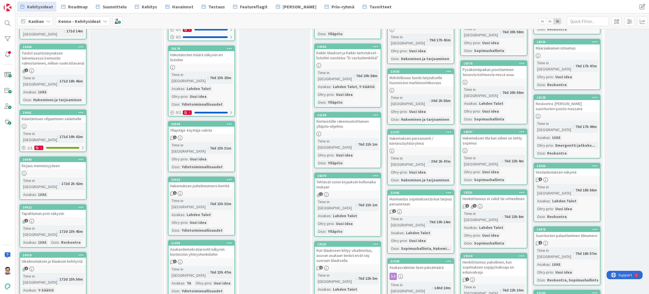
scroll to position [1982, 0]
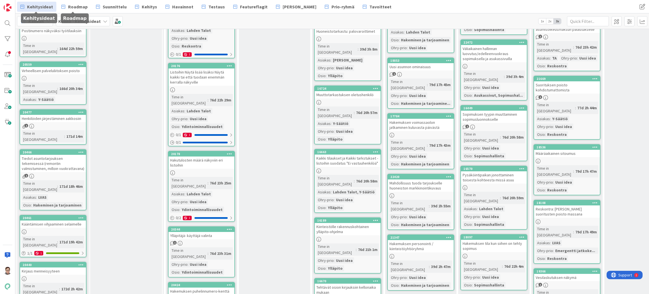
click at [68, 6] on span "Roadmap" at bounding box center [78, 6] width 20 height 7
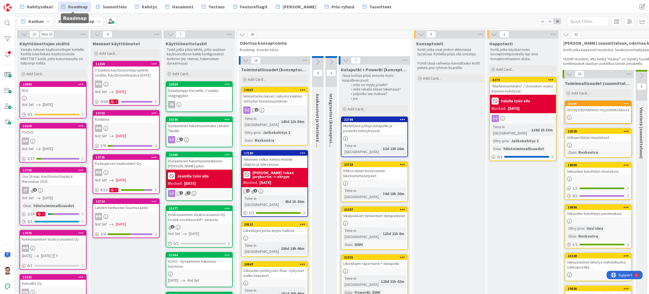
click at [75, 6] on span "Roadmap" at bounding box center [78, 6] width 20 height 7
drag, startPoint x: 187, startPoint y: 8, endPoint x: 185, endPoint y: 17, distance: 9.0
click at [187, 9] on span "Havainnot" at bounding box center [182, 6] width 21 height 7
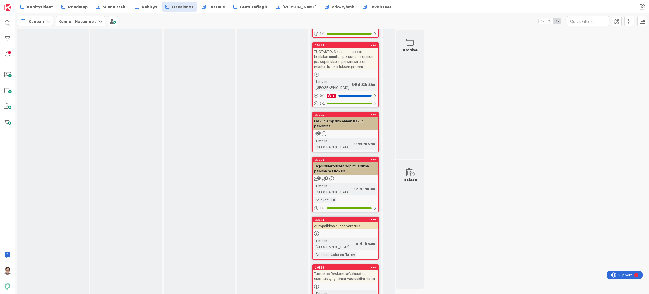
scroll to position [1535, 0]
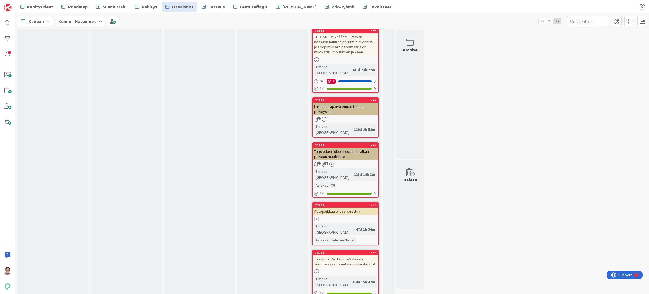
click at [145, 8] on span "Kehitys" at bounding box center [149, 6] width 15 height 7
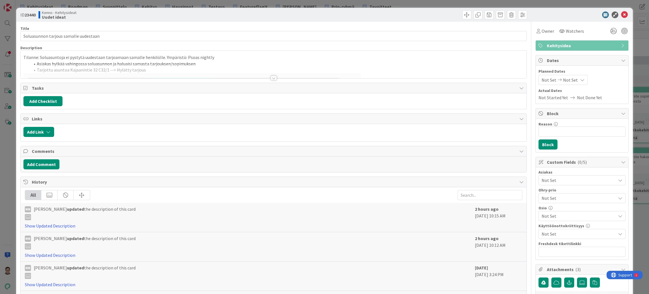
click at [343, 281] on div "Show Updated Description" at bounding box center [248, 284] width 447 height 7
click at [273, 76] on div at bounding box center [274, 78] width 6 height 4
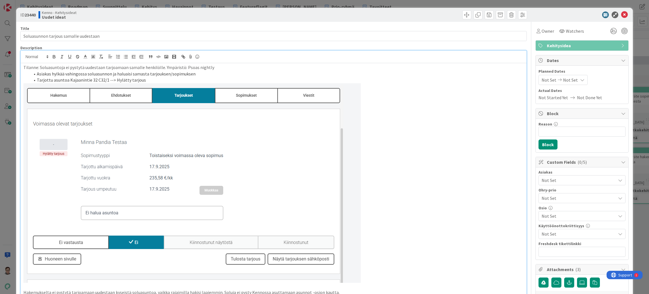
click at [555, 44] on span "Kehitysidea" at bounding box center [582, 45] width 71 height 7
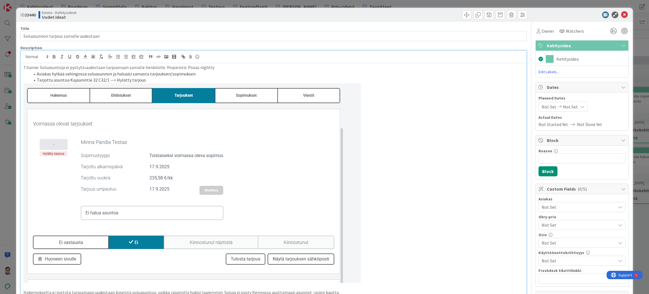
click at [562, 44] on span "Kehitysidea" at bounding box center [582, 45] width 71 height 7
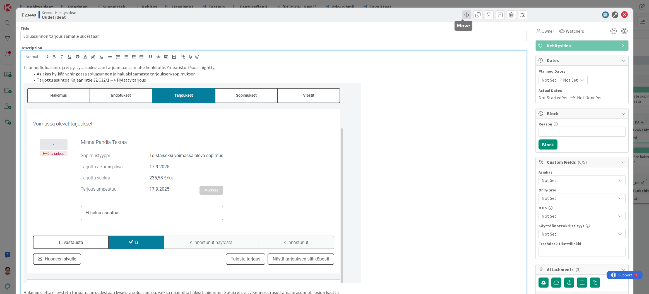
click at [463, 15] on span at bounding box center [467, 14] width 9 height 9
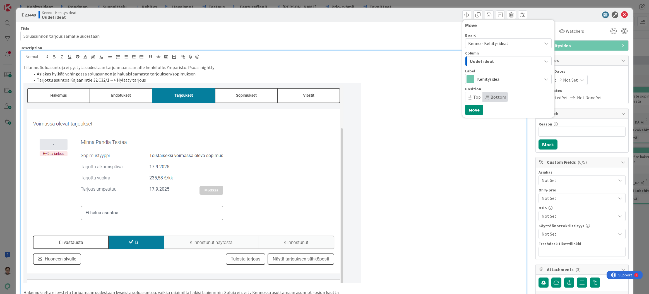
click at [494, 44] on span "Kenno - Kehitysideat" at bounding box center [488, 43] width 40 height 6
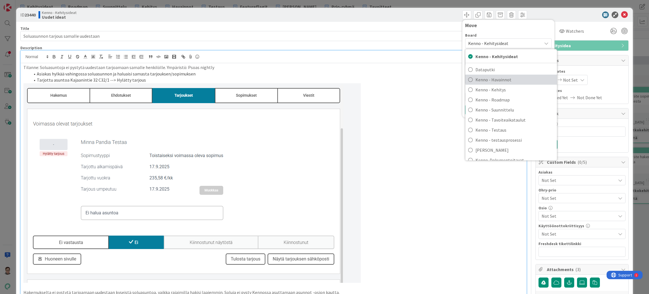
click at [501, 79] on span "Kenno - Havainnot" at bounding box center [515, 79] width 79 height 8
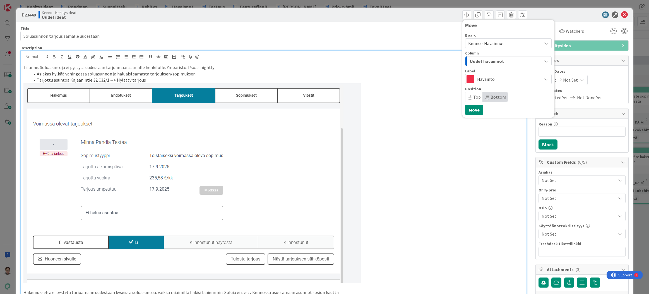
click at [497, 61] on span "Uudet havainnot" at bounding box center [487, 61] width 34 height 7
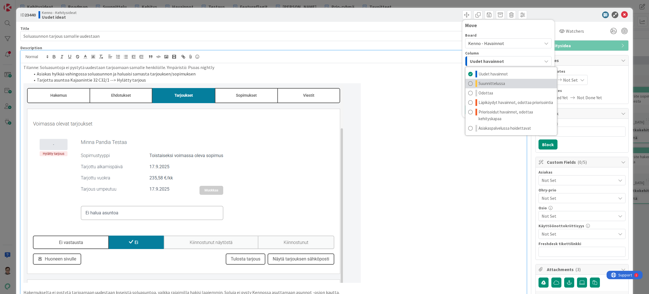
click at [494, 84] on span "Suunnittelussa" at bounding box center [492, 83] width 27 height 7
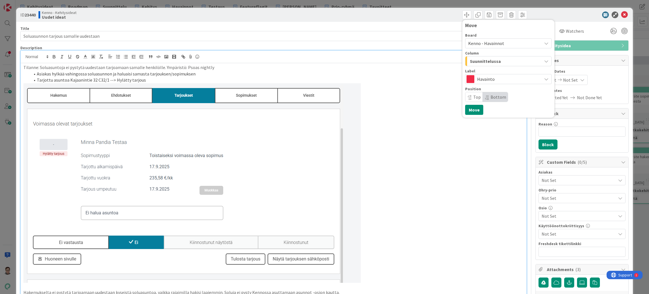
click at [473, 97] on span "Top" at bounding box center [477, 97] width 8 height 6
click at [471, 110] on button "Move" at bounding box center [474, 110] width 18 height 10
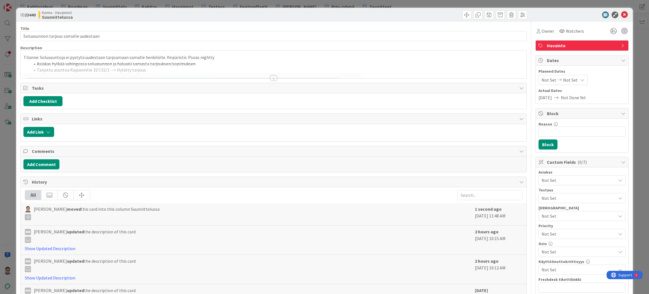
click at [273, 77] on div at bounding box center [274, 78] width 6 height 4
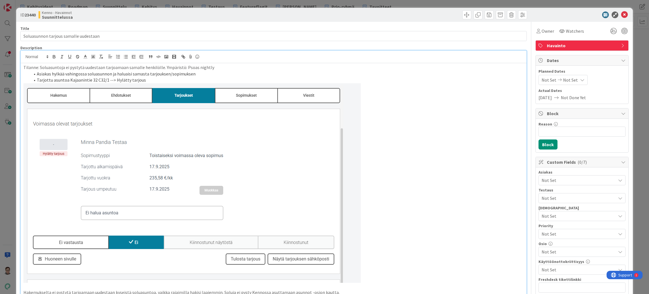
click at [191, 79] on li "Tarjottu asuntoa Kajaanintie 32 C32/1 --> Hylätty tarjous" at bounding box center [277, 80] width 494 height 6
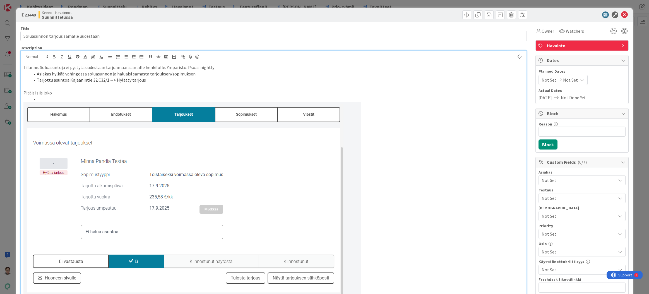
click at [53, 92] on p "Pitäisi siis joko" at bounding box center [273, 93] width 500 height 6
click at [56, 100] on li at bounding box center [277, 99] width 494 height 6
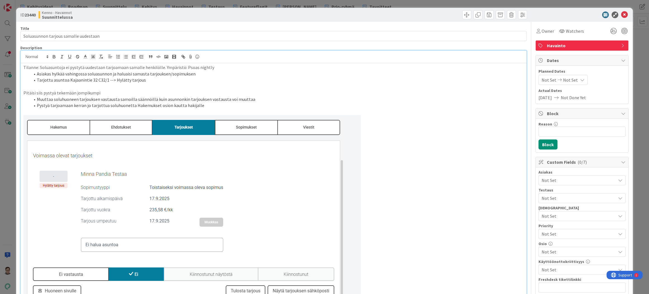
click at [107, 104] on li "Pystyä tarjoamaan kerran jo tarjottua soluhuonetta Hakemukset osion kautta haki…" at bounding box center [277, 105] width 494 height 6
click at [225, 106] on li "Pystyä tarjoamaan kerran jo tarjottua ja hylättyä soluhuonetta Hakemukset osion…" at bounding box center [277, 105] width 494 height 6
drag, startPoint x: 103, startPoint y: 93, endPoint x: -1, endPoint y: 88, distance: 103.7
click at [0, 88] on html "Kehitysideat Roadmap Suunnittelu Kehitys Havainnot Testaus Featureflagit Kenno …" at bounding box center [324, 147] width 649 height 294
drag, startPoint x: 85, startPoint y: 95, endPoint x: 94, endPoint y: 95, distance: 8.7
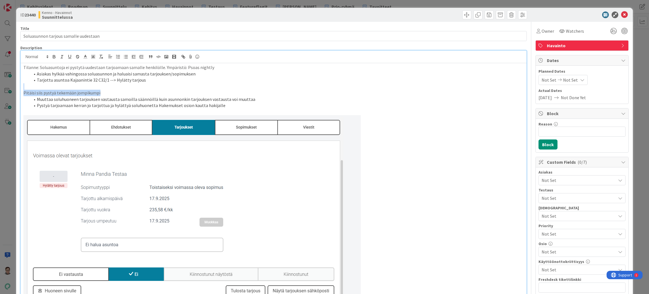
click at [85, 95] on p "Pitäisi siis pystyä tekemään jompikumpi" at bounding box center [273, 93] width 500 height 6
click at [100, 93] on p "Pitäisi siis pystyä tekemään jompikumpi" at bounding box center [273, 93] width 500 height 6
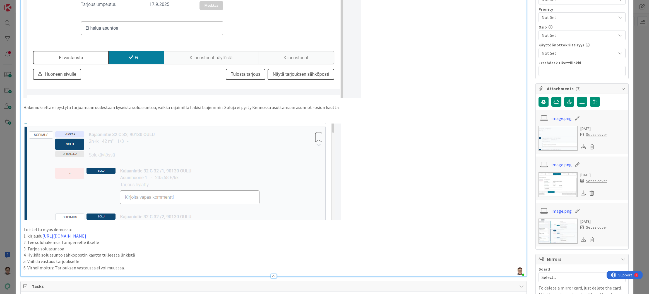
scroll to position [307, 0]
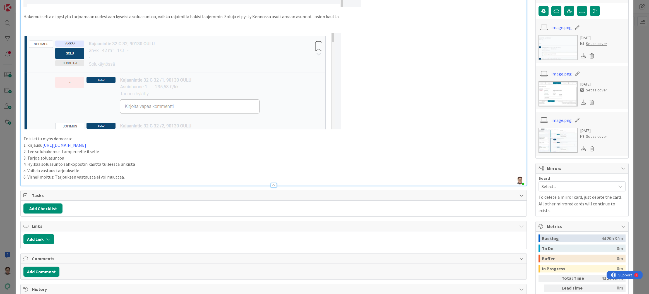
click at [272, 186] on div at bounding box center [274, 185] width 6 height 4
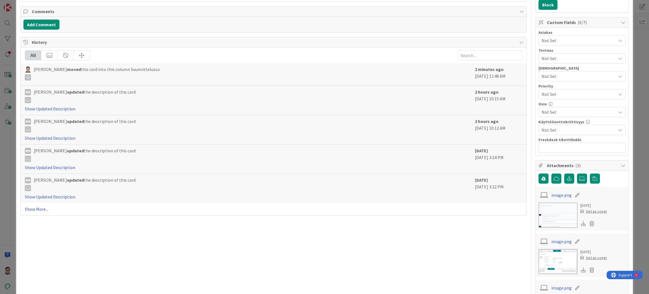
scroll to position [0, 0]
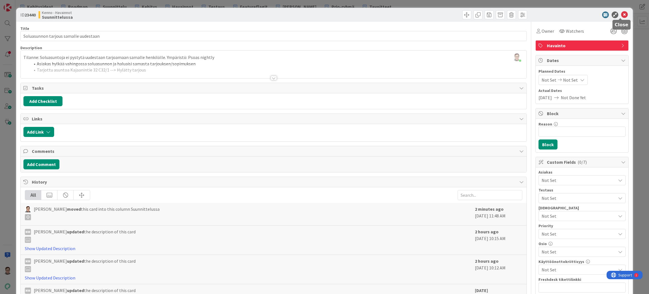
click at [621, 16] on icon at bounding box center [624, 14] width 7 height 7
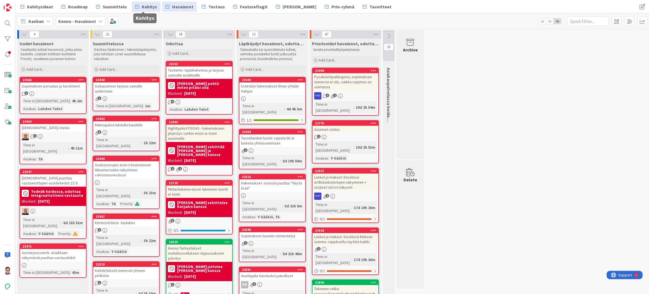
click at [149, 6] on span "Kehitys" at bounding box center [149, 6] width 15 height 7
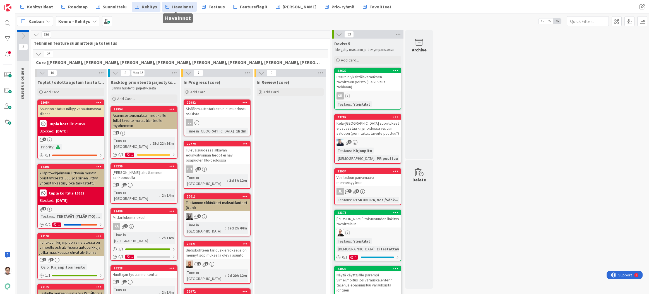
click at [183, 7] on span "Havainnot" at bounding box center [182, 6] width 21 height 7
